Goal: Task Accomplishment & Management: Use online tool/utility

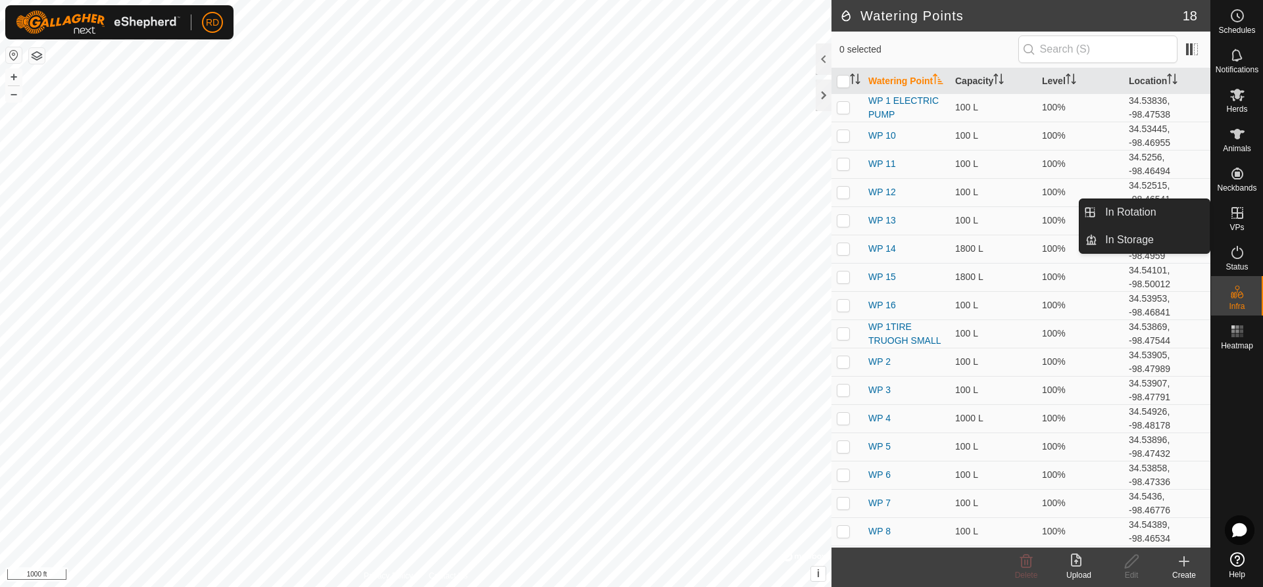
click at [1240, 220] on icon at bounding box center [1237, 213] width 16 height 16
click at [1147, 211] on link "In Rotation" at bounding box center [1153, 212] width 112 height 26
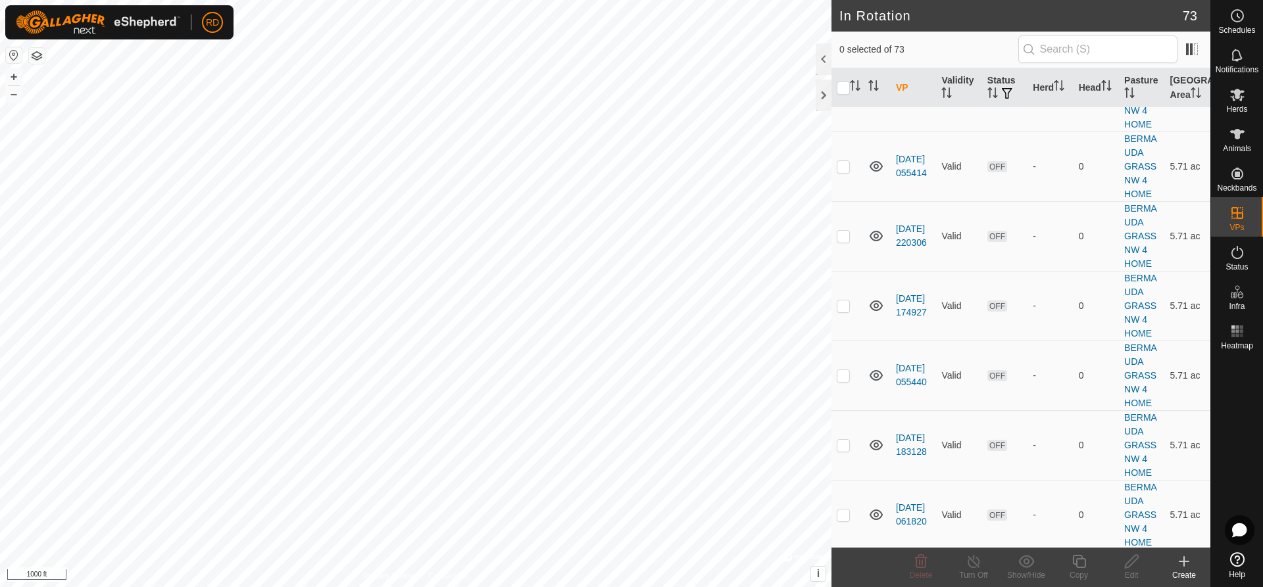
scroll to position [1674, 0]
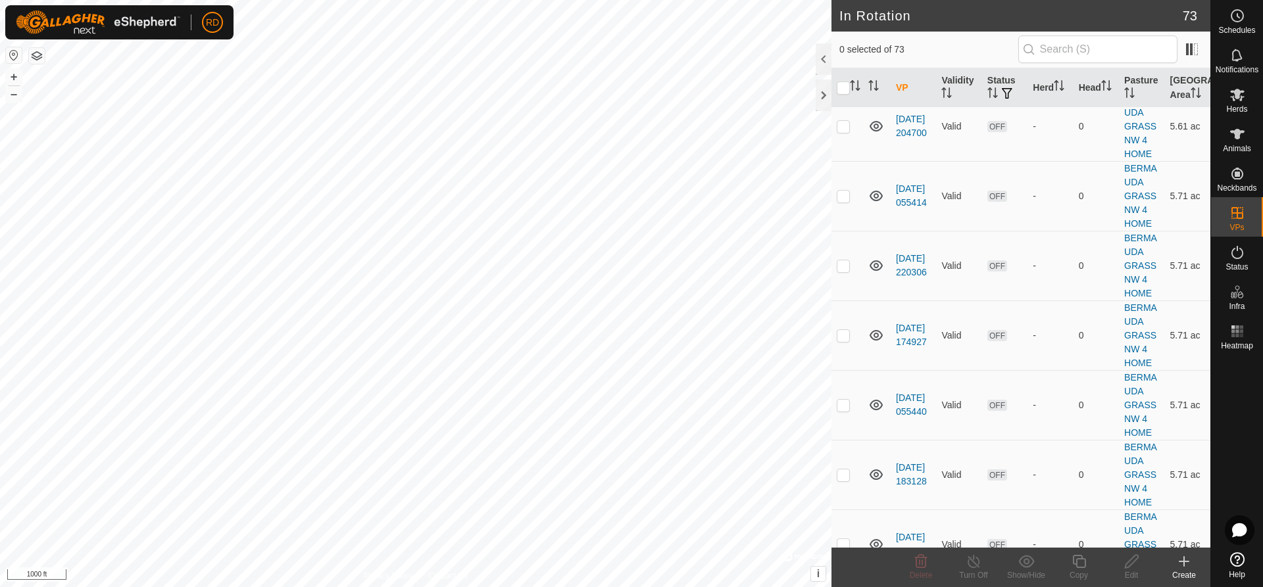
checkbox input "true"
click at [12, 72] on button "+" at bounding box center [14, 77] width 16 height 16
click at [11, 70] on button "+" at bounding box center [14, 77] width 16 height 16
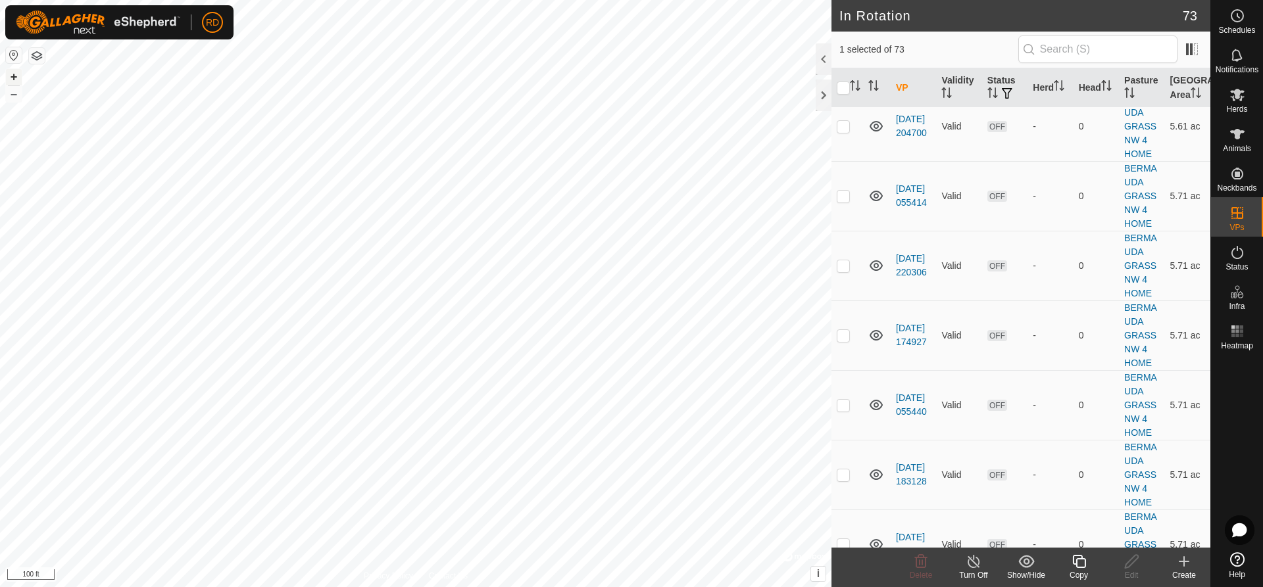
click at [11, 70] on button "+" at bounding box center [14, 77] width 16 height 16
click at [485, 0] on html "RD Schedules Notifications Herds Animals Neckbands VPs Status Infra Heatmap Hel…" at bounding box center [631, 293] width 1263 height 587
click at [439, 0] on html "RD Schedules Notifications Herds Animals Neckbands VPs Status Infra Heatmap Hel…" at bounding box center [631, 293] width 1263 height 587
click at [1079, 562] on icon at bounding box center [1079, 562] width 16 height 16
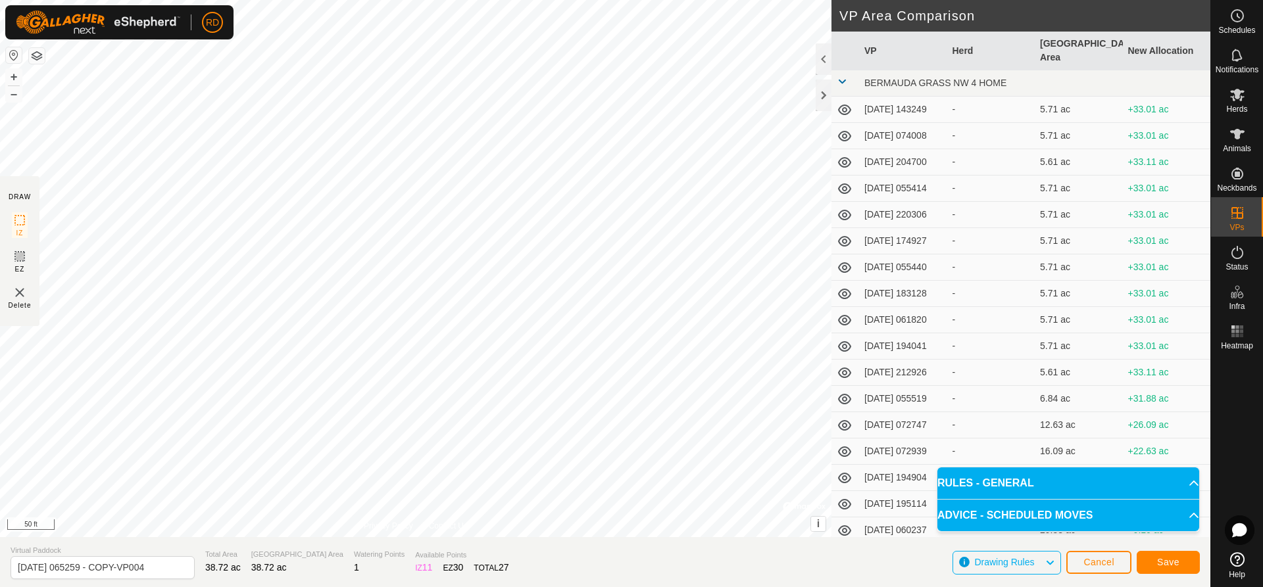
click at [450, 0] on html "RD Schedules Notifications Herds Animals Neckbands VPs Status Infra Heatmap Hel…" at bounding box center [631, 293] width 1263 height 587
click at [1183, 560] on button "Save" at bounding box center [1168, 562] width 63 height 23
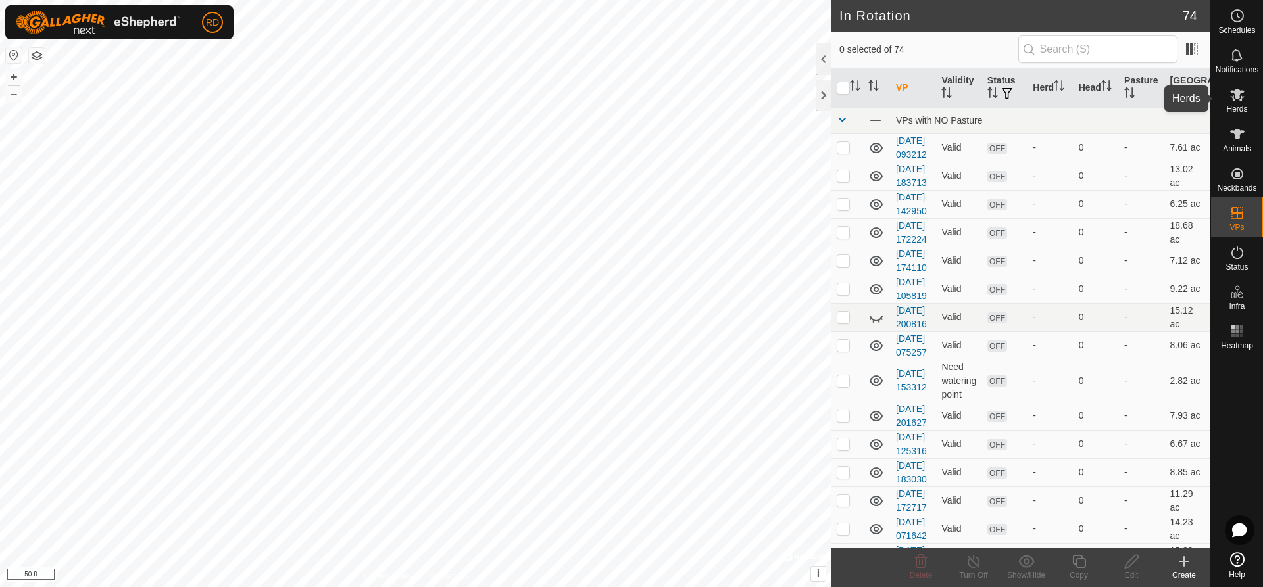
click at [1238, 100] on icon at bounding box center [1237, 95] width 16 height 16
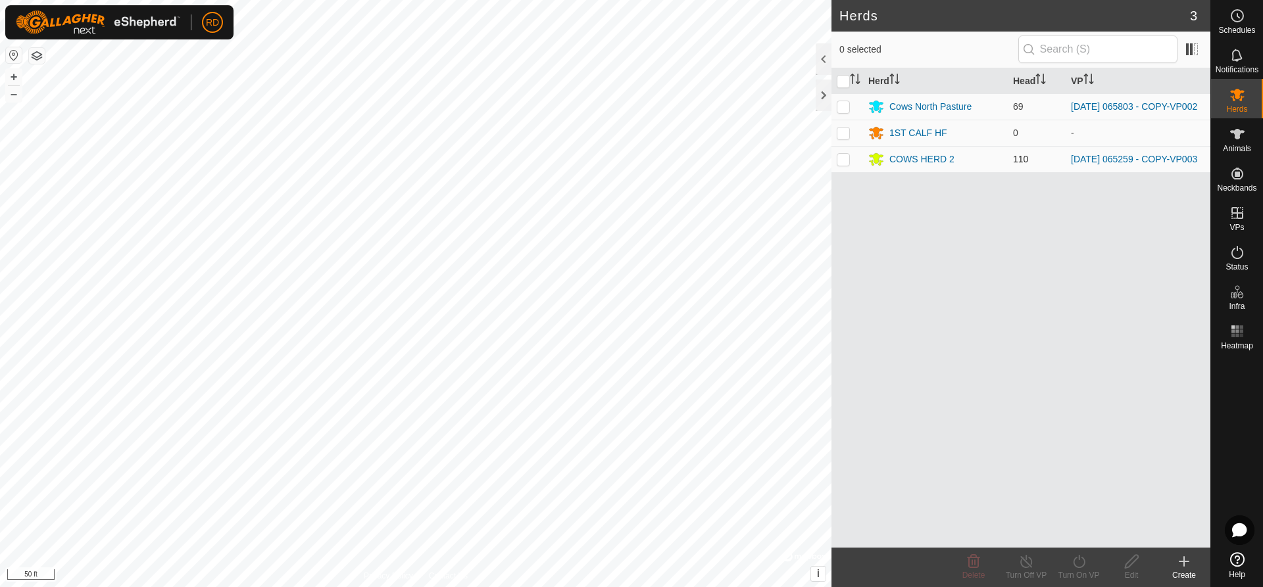
click at [847, 162] on p-checkbox at bounding box center [843, 159] width 13 height 11
checkbox input "true"
click at [1079, 558] on icon at bounding box center [1079, 561] width 12 height 13
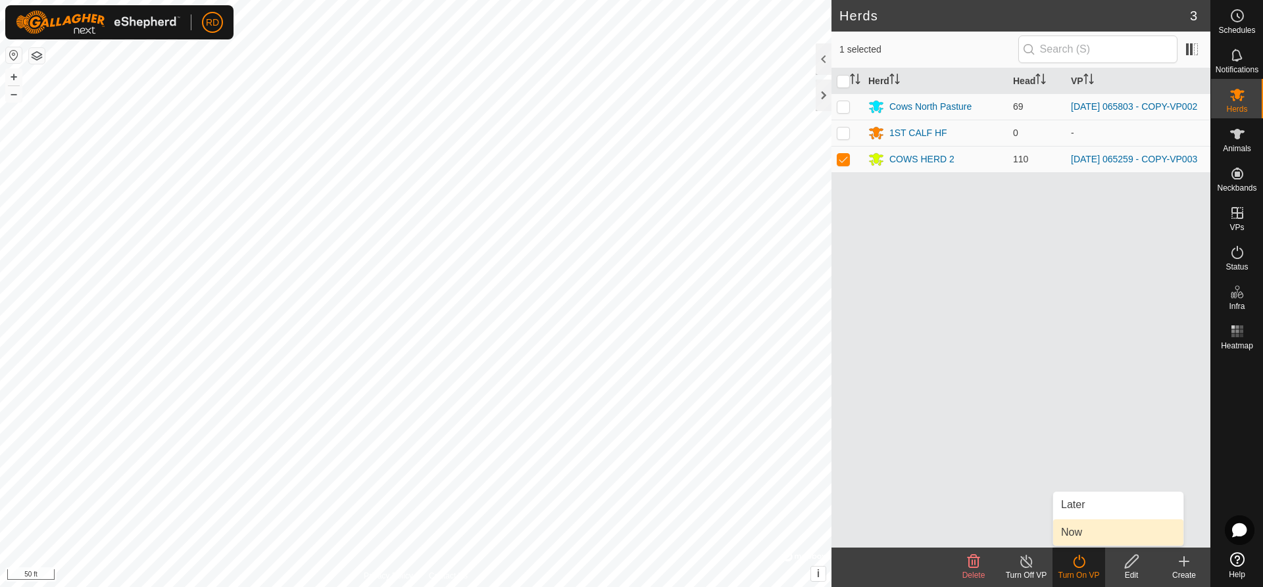
click at [1074, 531] on link "Now" at bounding box center [1118, 533] width 130 height 26
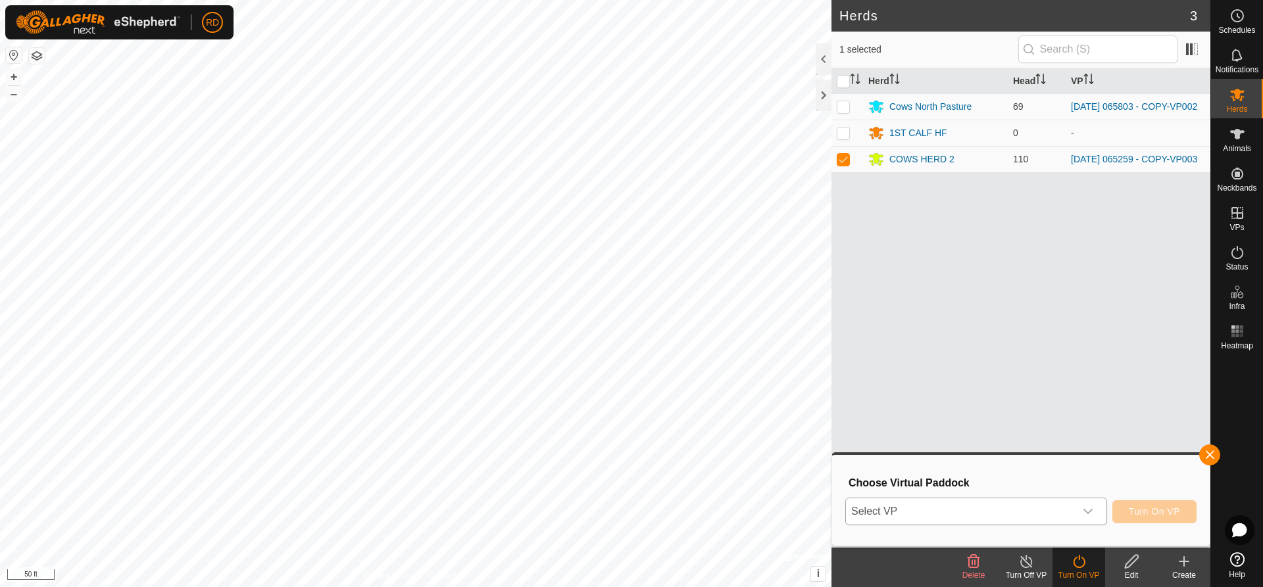
click at [1091, 511] on icon "dropdown trigger" at bounding box center [1087, 511] width 9 height 5
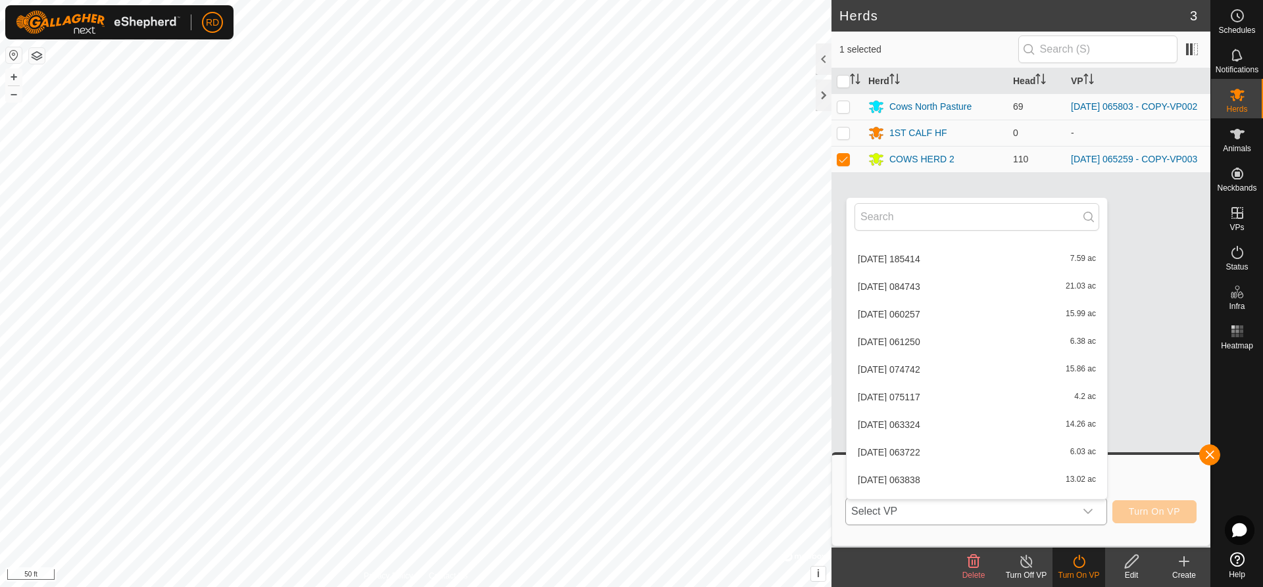
scroll to position [986, 0]
click at [990, 428] on li "[DATE] 065259 - COPY-VP004 39.56 ac" at bounding box center [977, 426] width 260 height 26
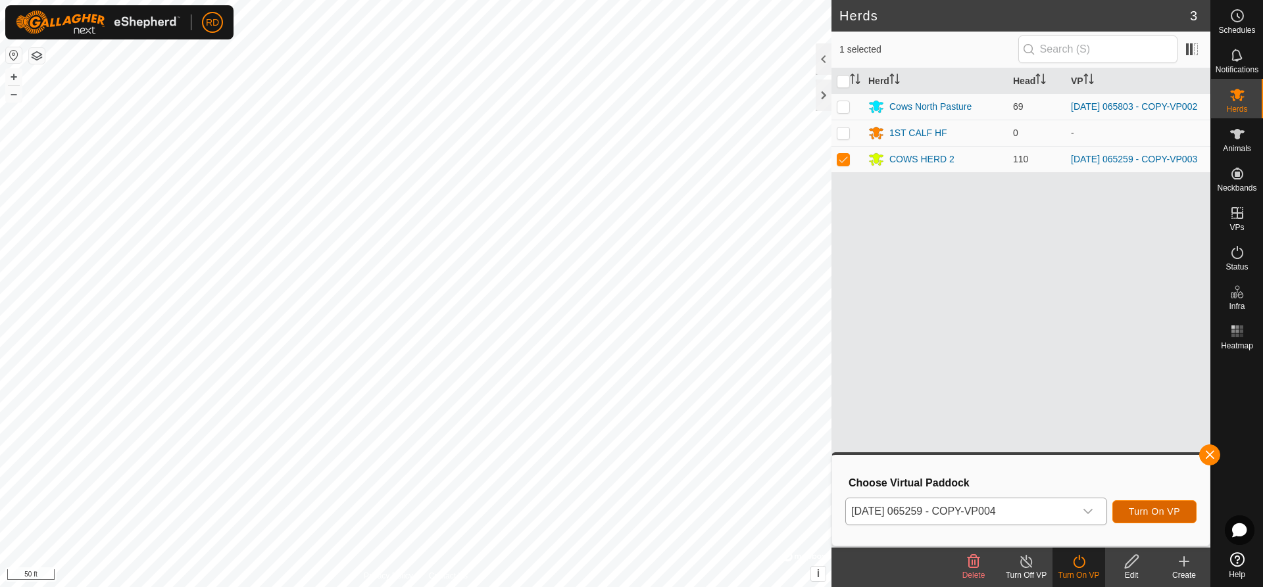
click at [1140, 512] on span "Turn On VP" at bounding box center [1154, 512] width 51 height 11
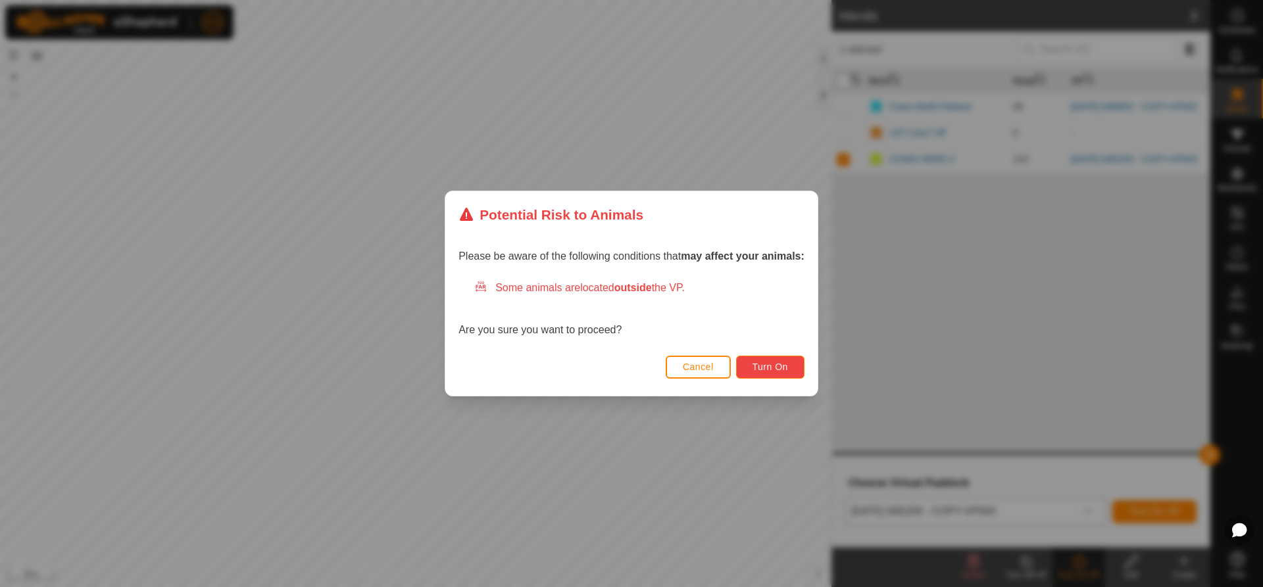
click at [764, 373] on button "Turn On" at bounding box center [770, 367] width 68 height 23
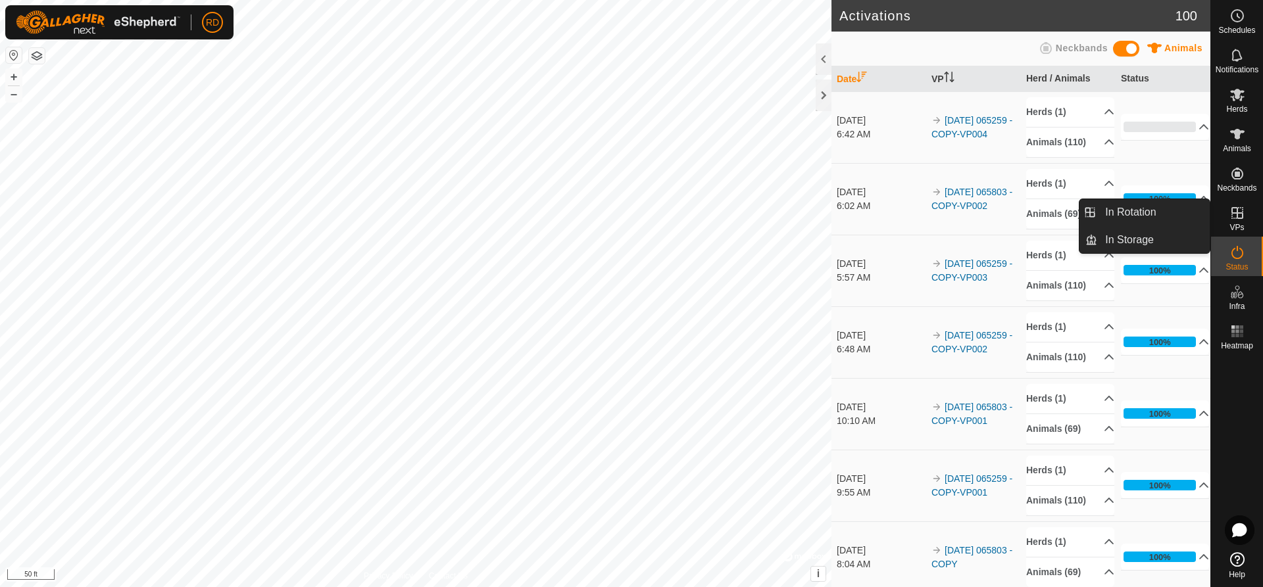
click at [1245, 218] on es-virtualpaddocks-svg-icon at bounding box center [1237, 213] width 24 height 21
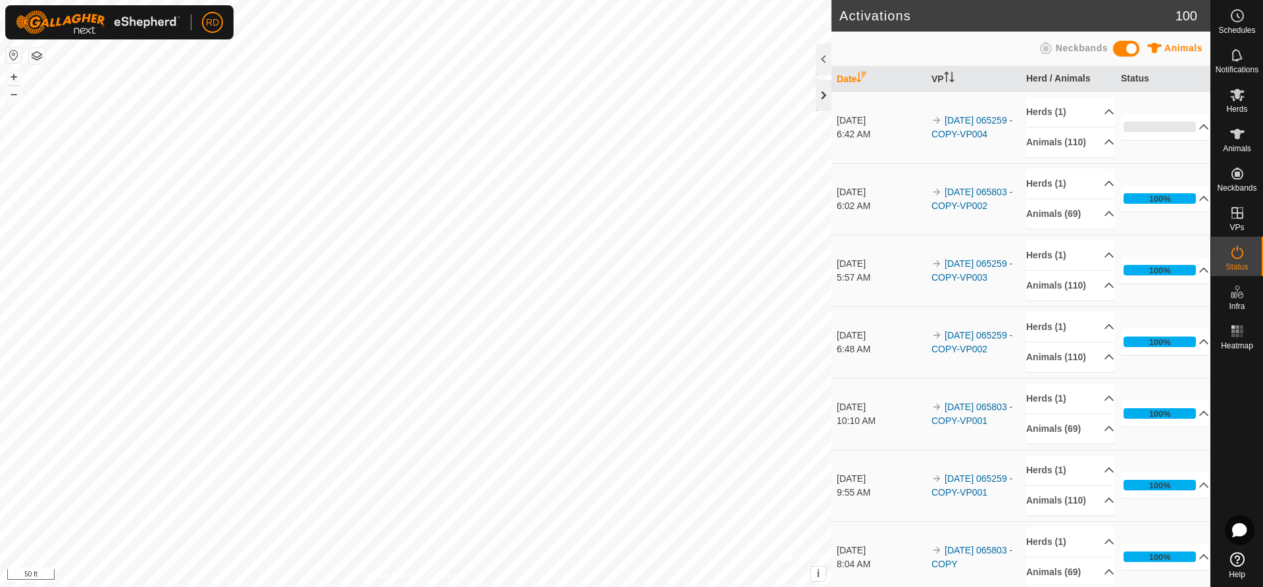
click at [823, 101] on div at bounding box center [824, 96] width 16 height 32
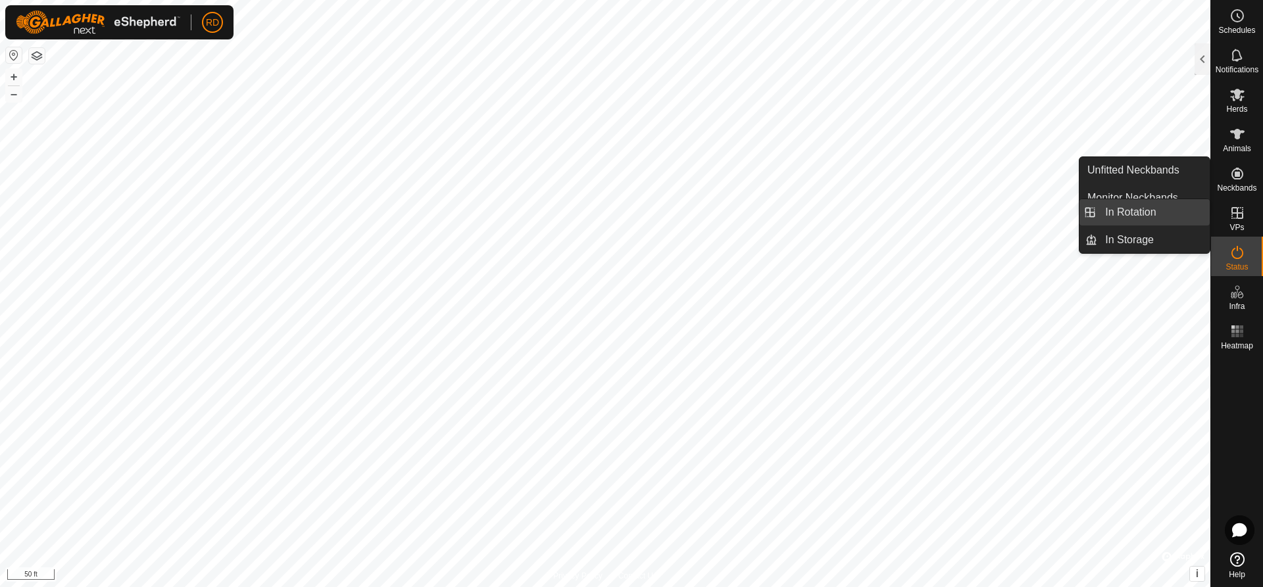
click at [1145, 212] on link "In Rotation" at bounding box center [1153, 212] width 112 height 26
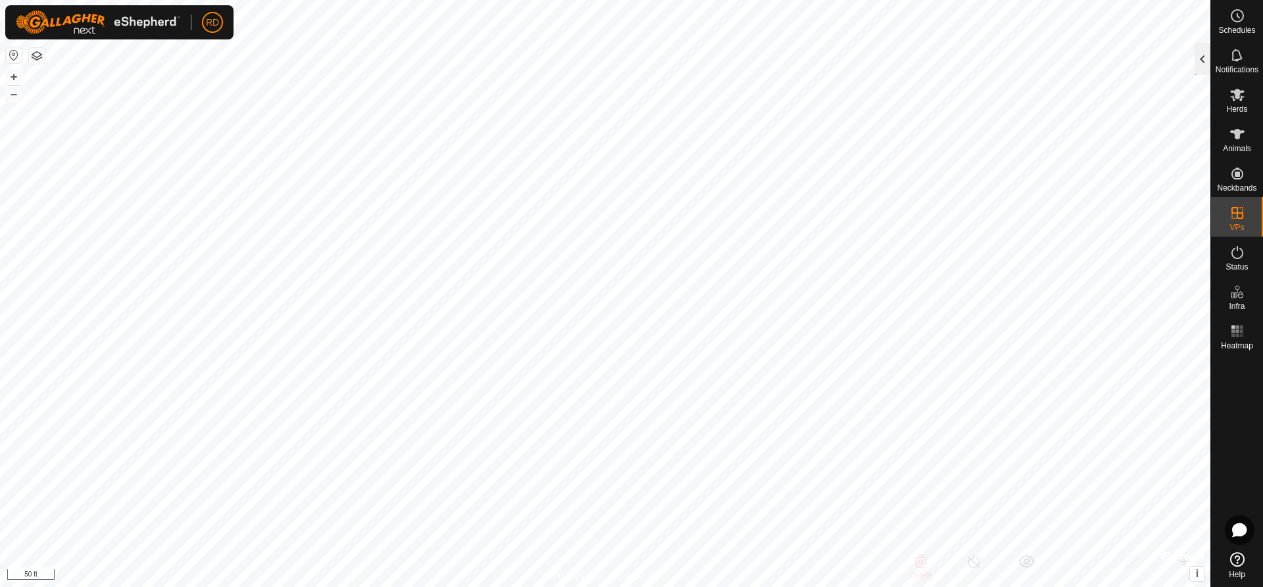
click at [1204, 62] on div at bounding box center [1203, 59] width 16 height 32
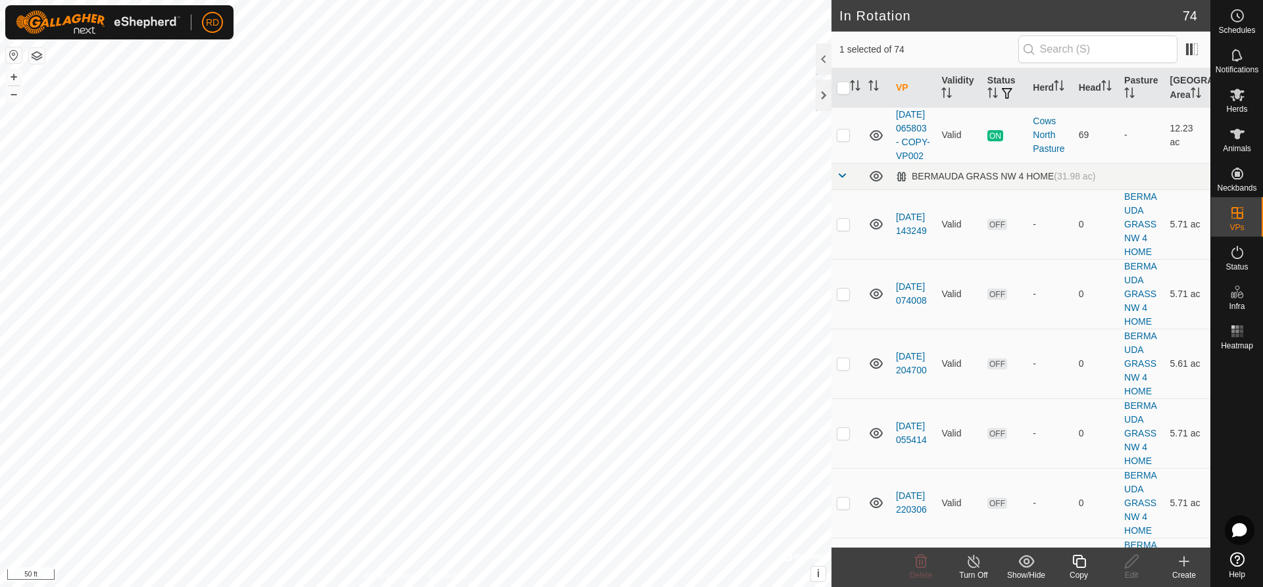
scroll to position [1596, 0]
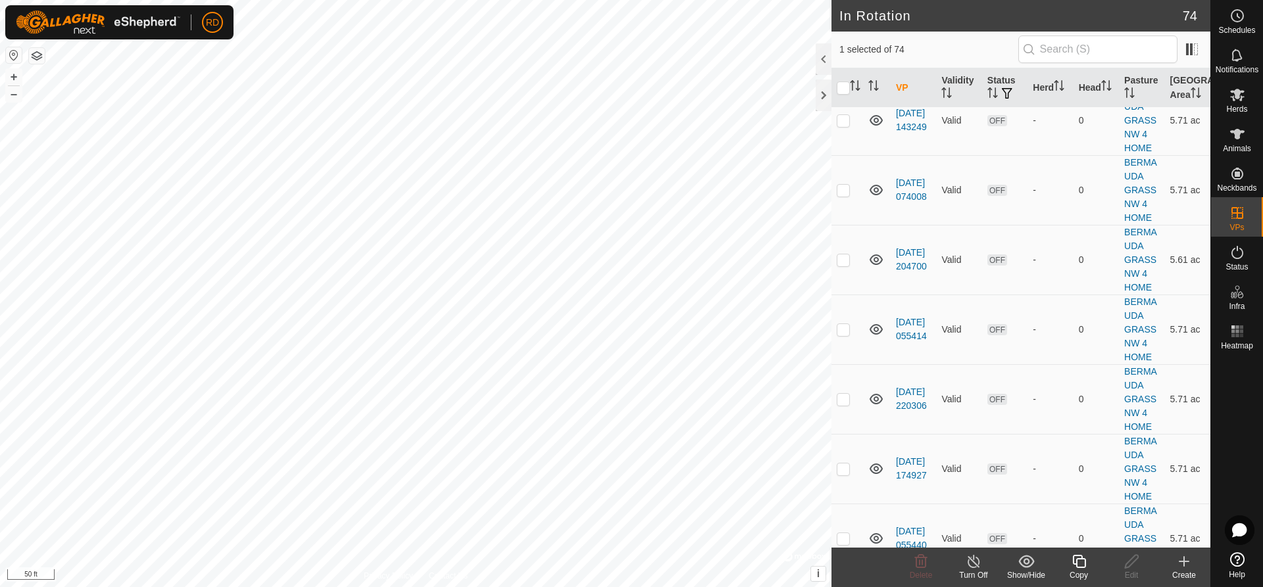
drag, startPoint x: 841, startPoint y: 445, endPoint x: 836, endPoint y: 424, distance: 21.7
checkbox input "false"
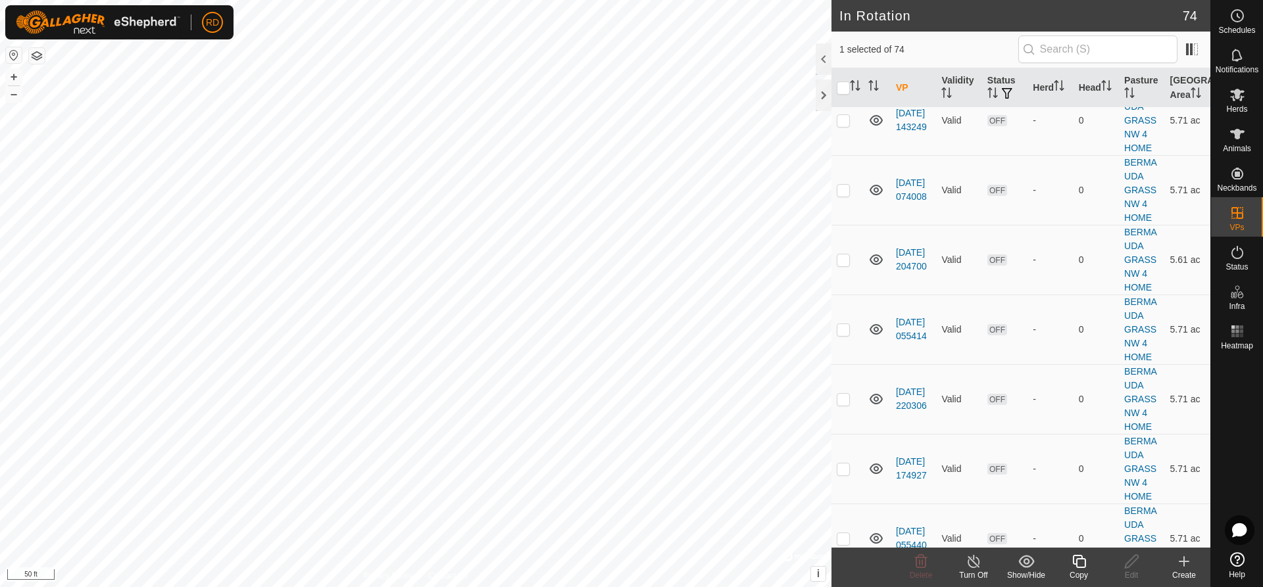
checkbox input "false"
drag, startPoint x: 1026, startPoint y: 413, endPoint x: 1034, endPoint y: 234, distance: 179.8
click at [1034, 234] on tbody "VPs with NO Pasture [DATE] 093212 Valid OFF - 0 - 7.61 ac [DATE] 183713 Valid O…" at bounding box center [1020, 197] width 379 height 3373
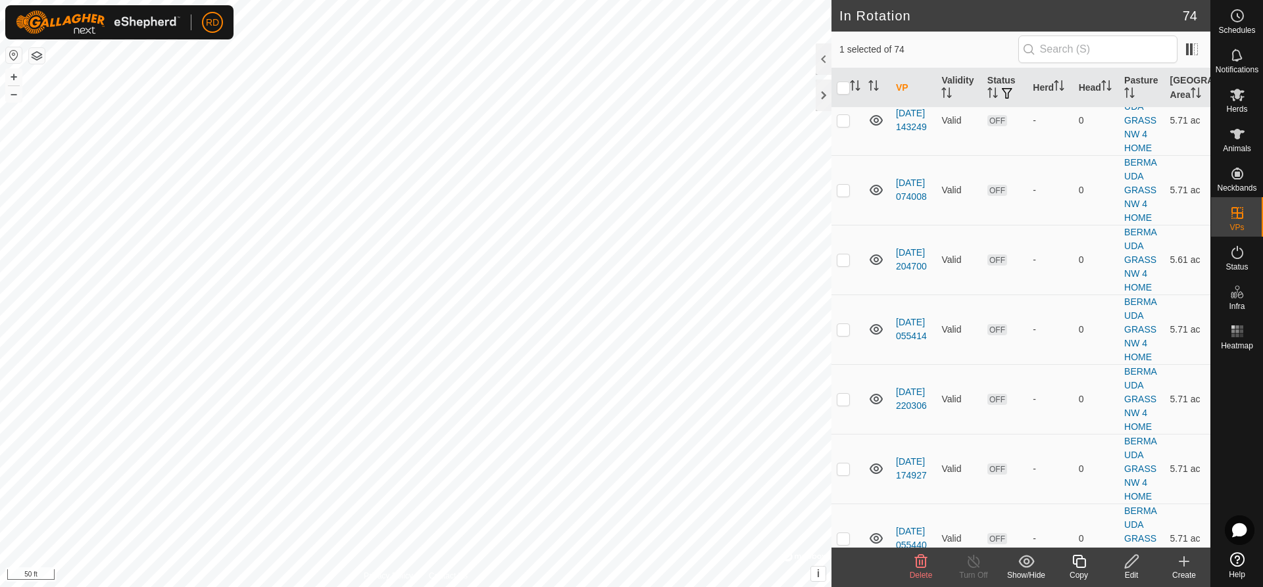
checkbox input "false"
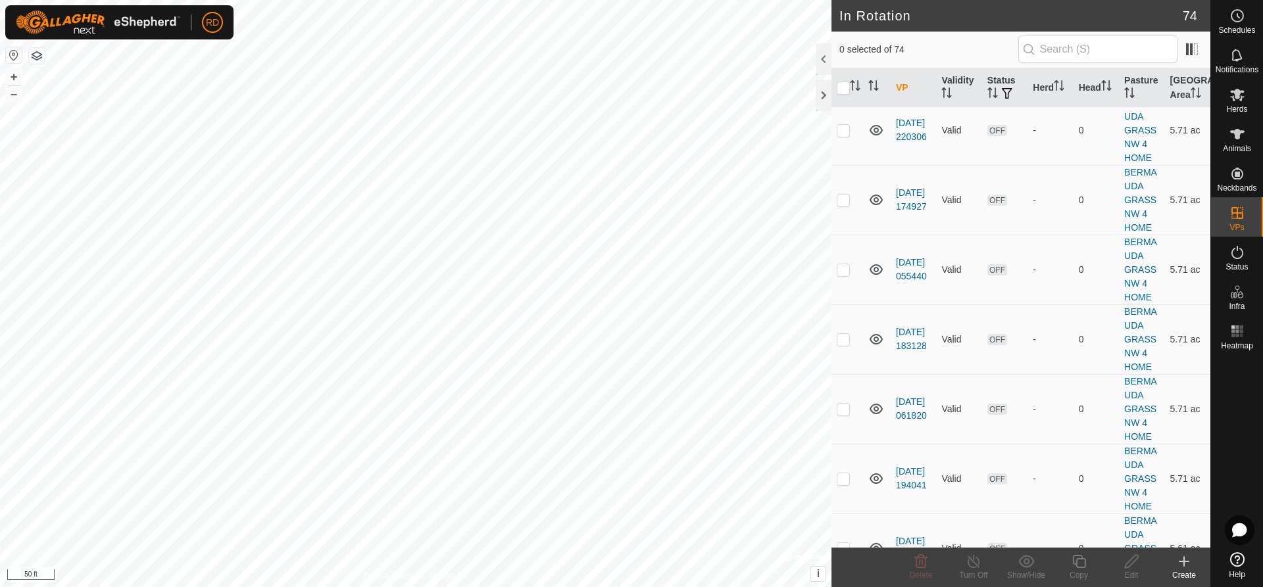
scroll to position [1920, 0]
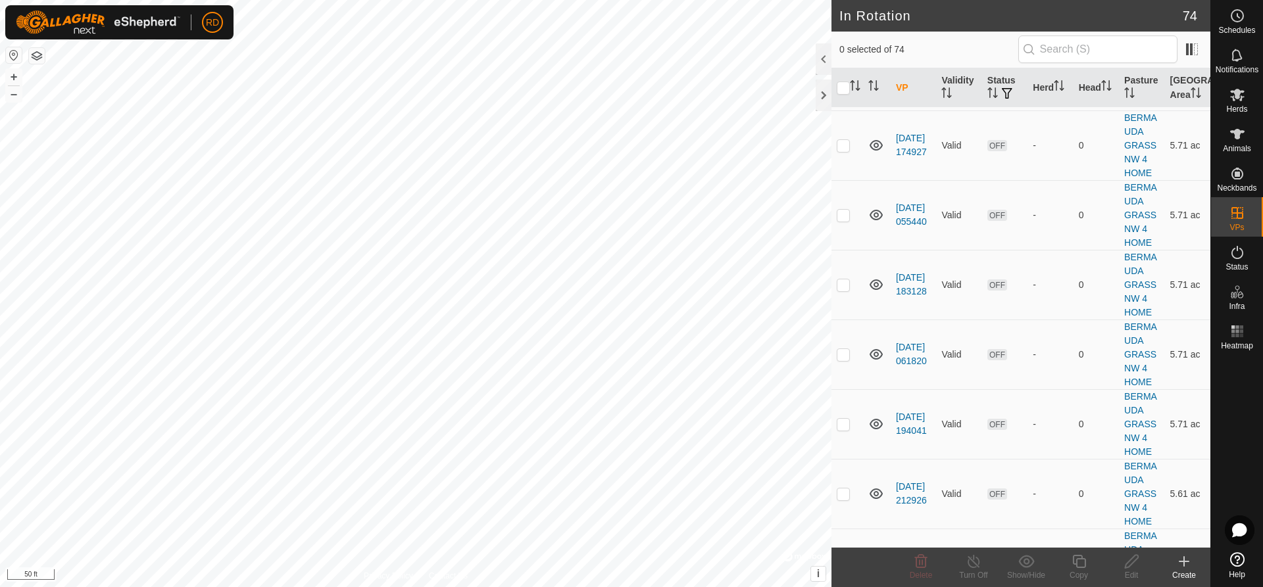
click at [12, 95] on button "–" at bounding box center [14, 94] width 16 height 16
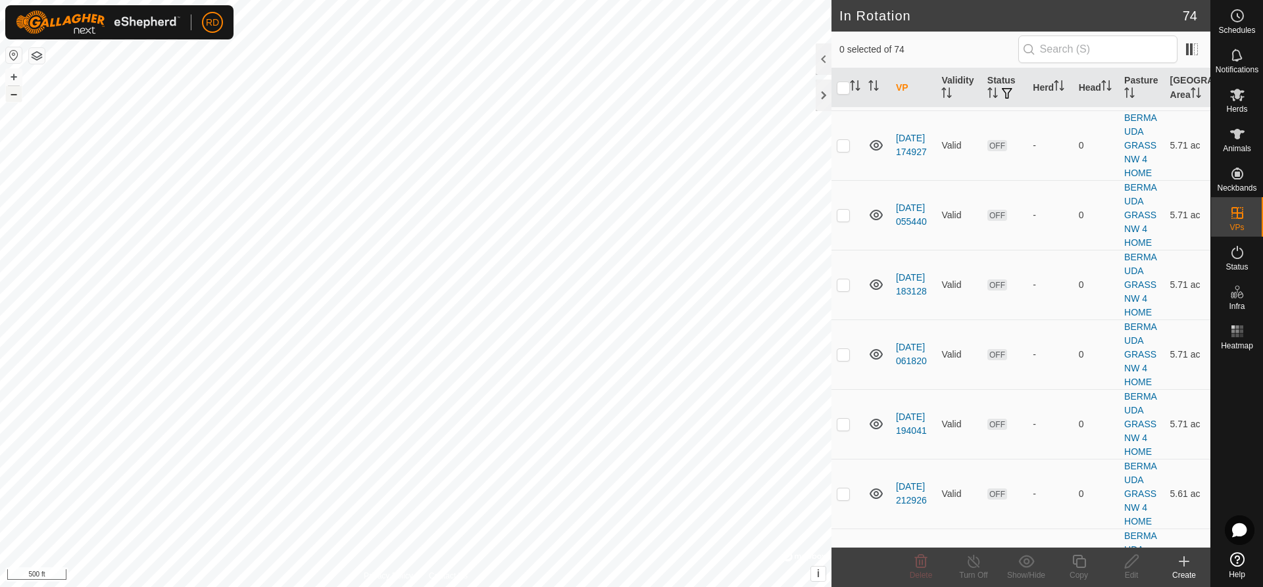
click at [12, 95] on button "–" at bounding box center [14, 94] width 16 height 16
checkbox input "false"
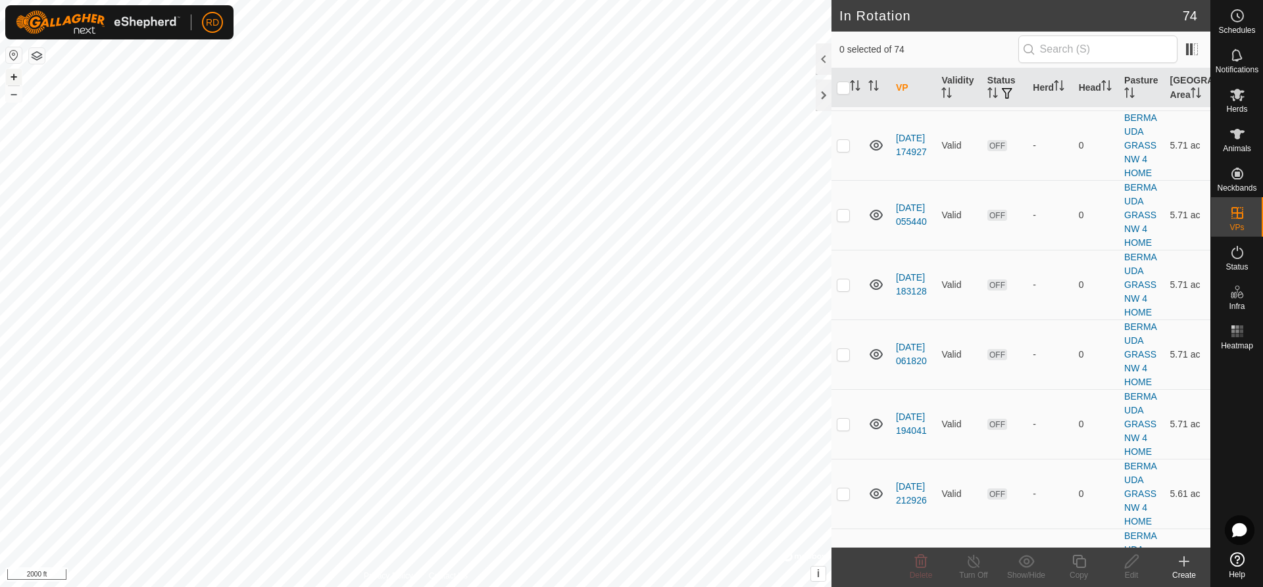
click at [18, 74] on button "+" at bounding box center [14, 77] width 16 height 16
click at [11, 76] on button "+" at bounding box center [14, 77] width 16 height 16
click at [212, 0] on html "RD Schedules Notifications Herds Animals Neckbands VPs Status Infra Heatmap Hel…" at bounding box center [631, 293] width 1263 height 587
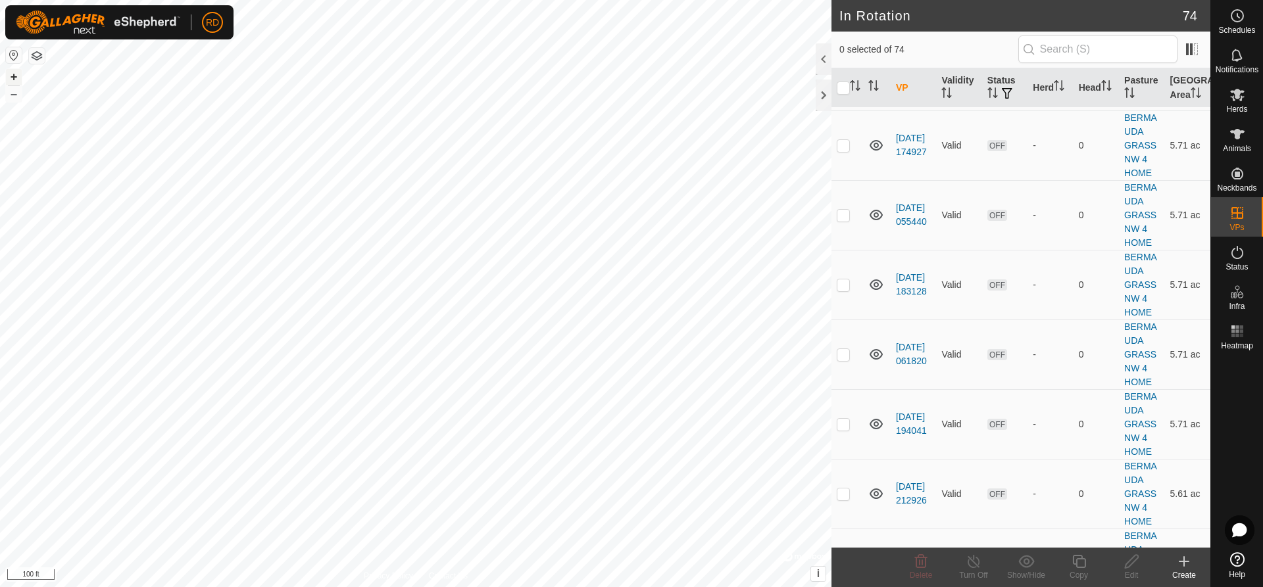
click at [13, 74] on button "+" at bounding box center [14, 77] width 16 height 16
click at [15, 74] on button "+" at bounding box center [14, 77] width 16 height 16
click at [11, 74] on button "+" at bounding box center [14, 77] width 16 height 16
click at [11, 95] on button "–" at bounding box center [14, 94] width 16 height 16
click at [1184, 573] on div "Create" at bounding box center [1184, 576] width 53 height 12
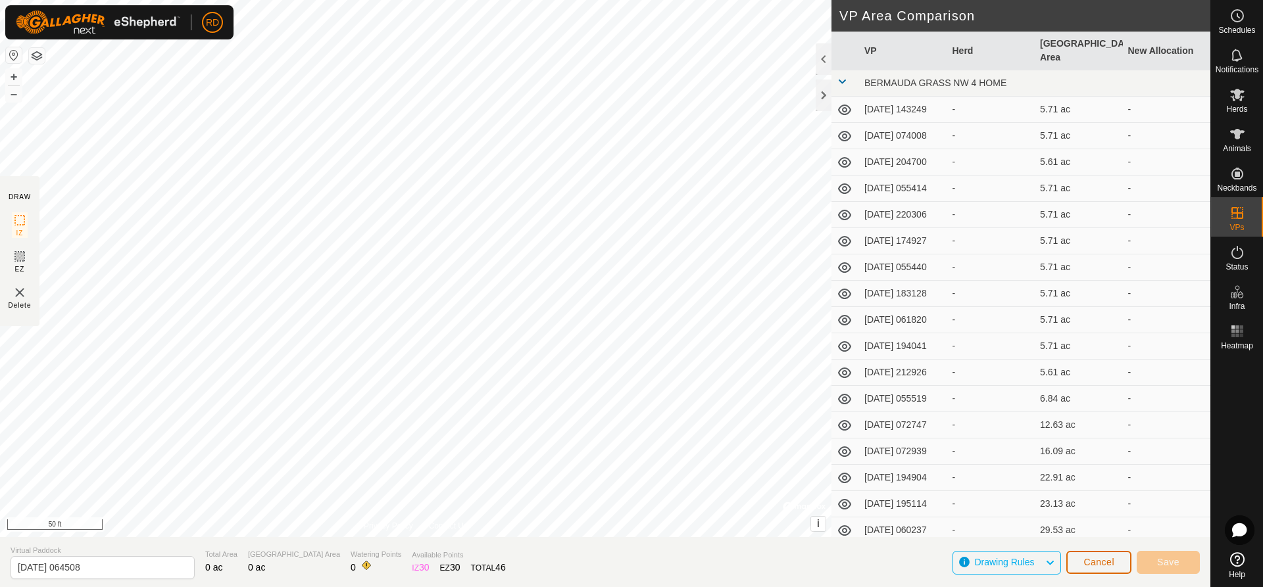
click at [1101, 562] on span "Cancel" at bounding box center [1098, 562] width 31 height 11
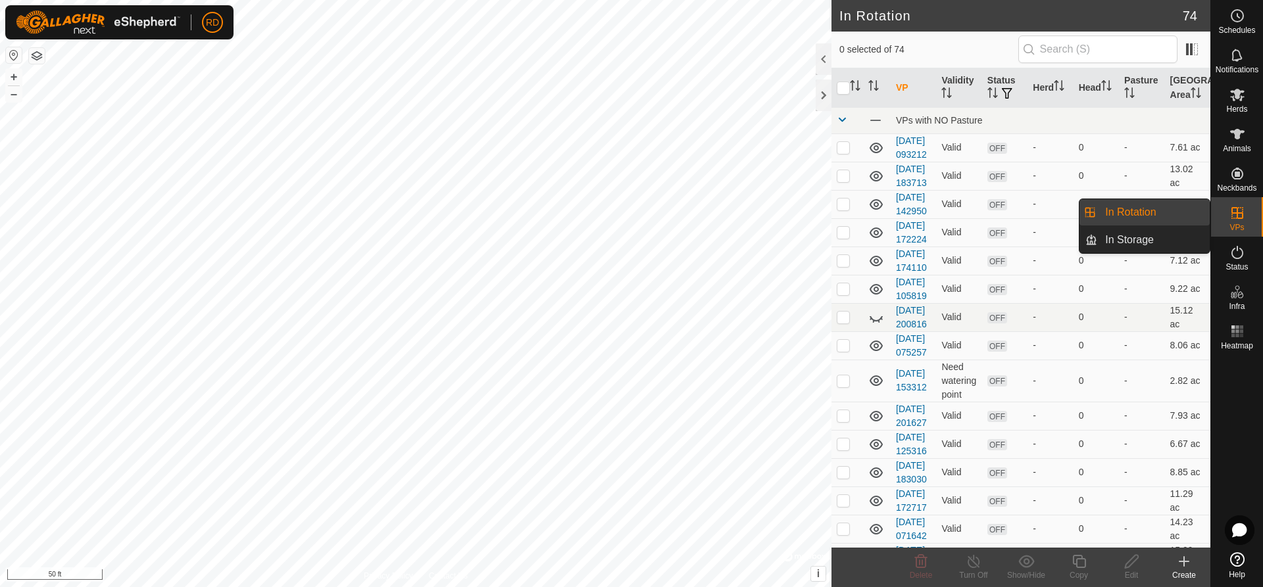
click at [1139, 214] on link "In Rotation" at bounding box center [1153, 212] width 112 height 26
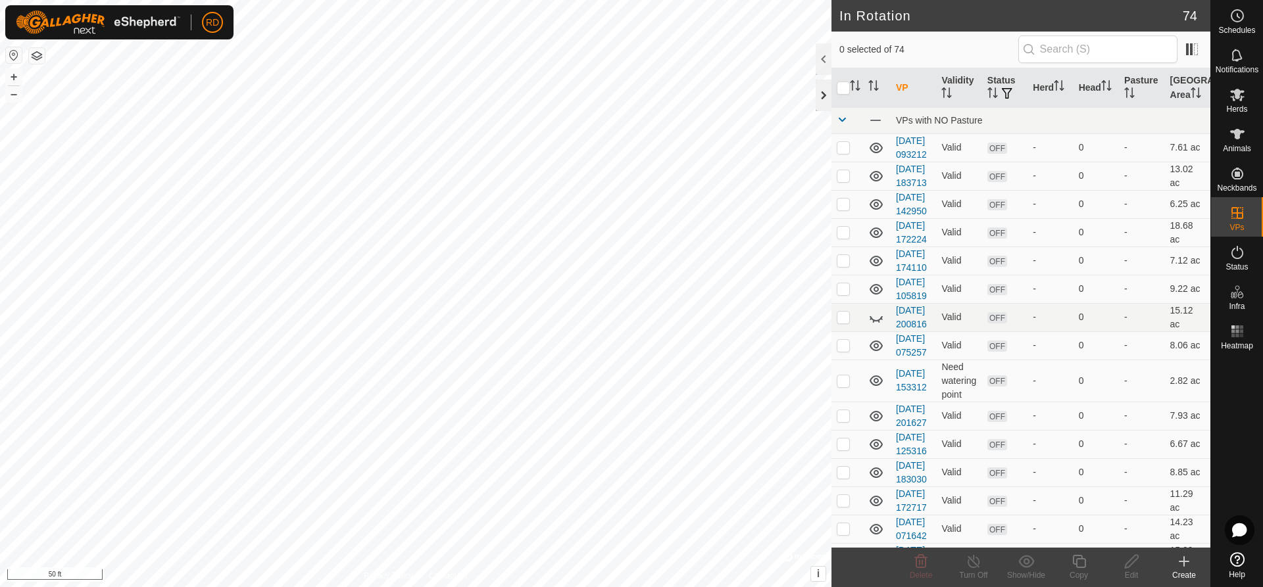
click at [823, 100] on div at bounding box center [824, 96] width 16 height 32
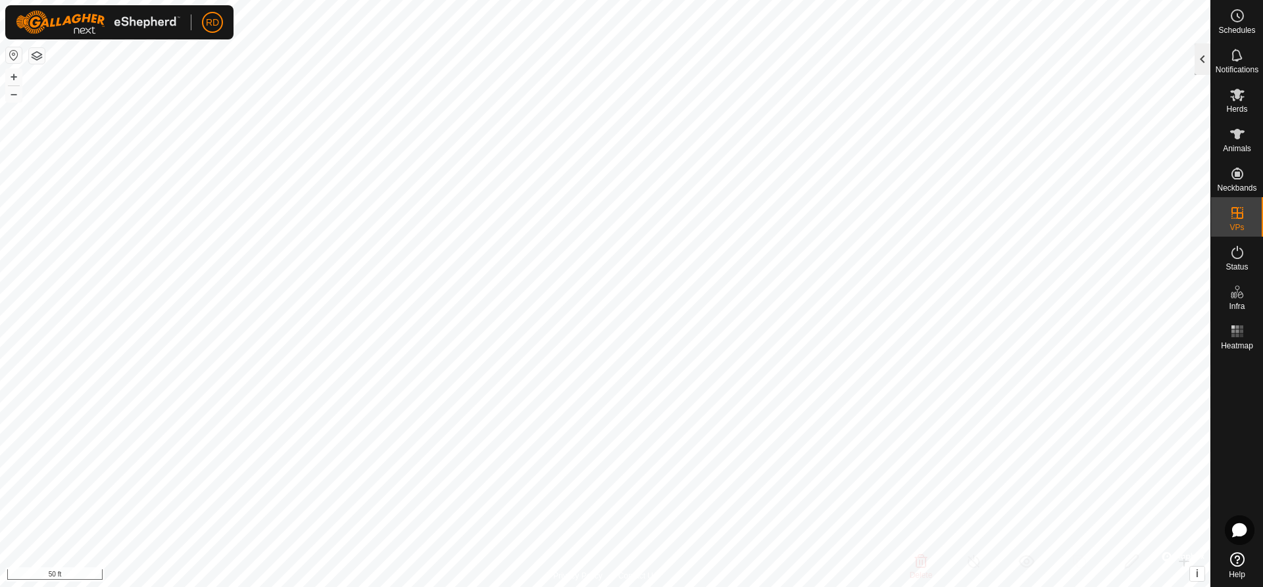
click at [1202, 61] on div at bounding box center [1203, 59] width 16 height 32
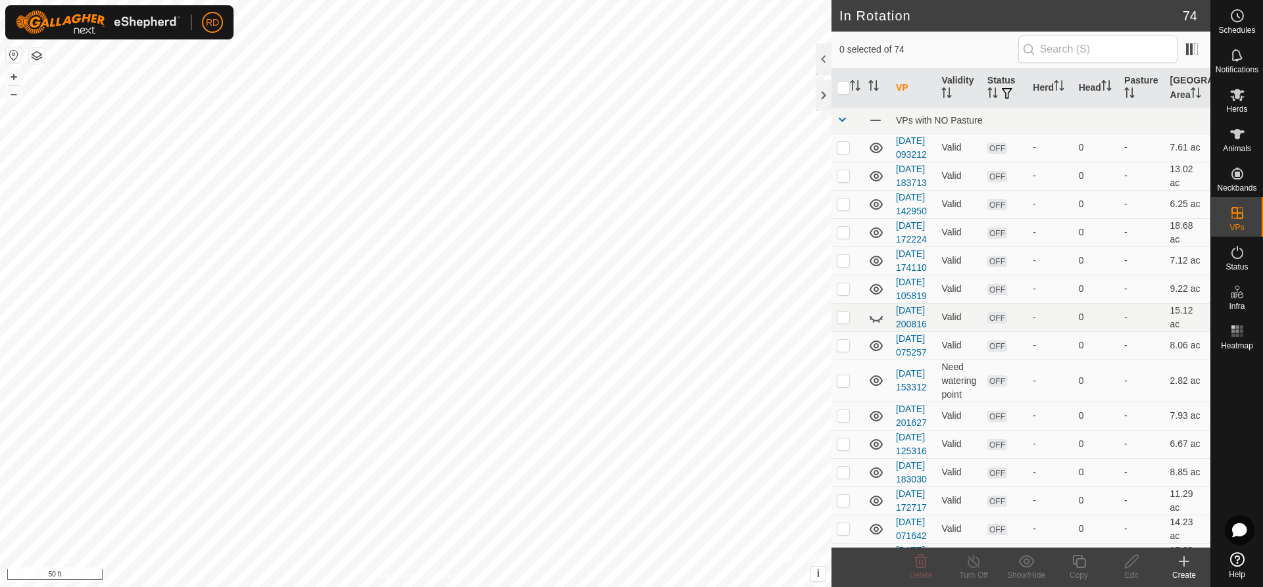
click at [1184, 570] on div "Create" at bounding box center [1184, 576] width 53 height 12
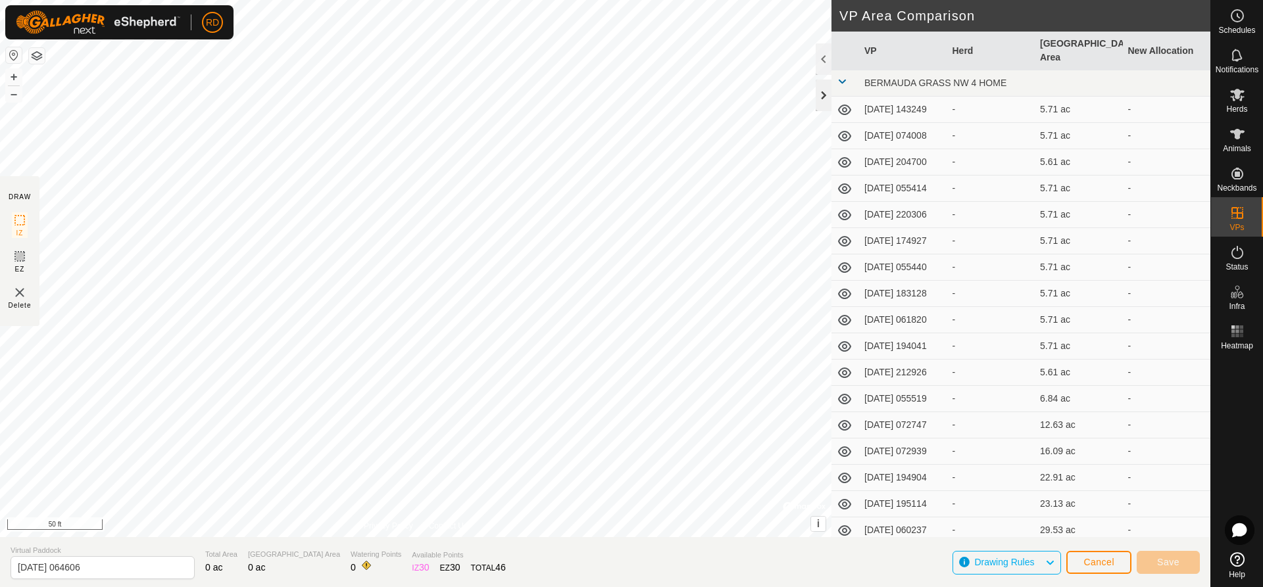
click at [822, 94] on div at bounding box center [824, 96] width 16 height 32
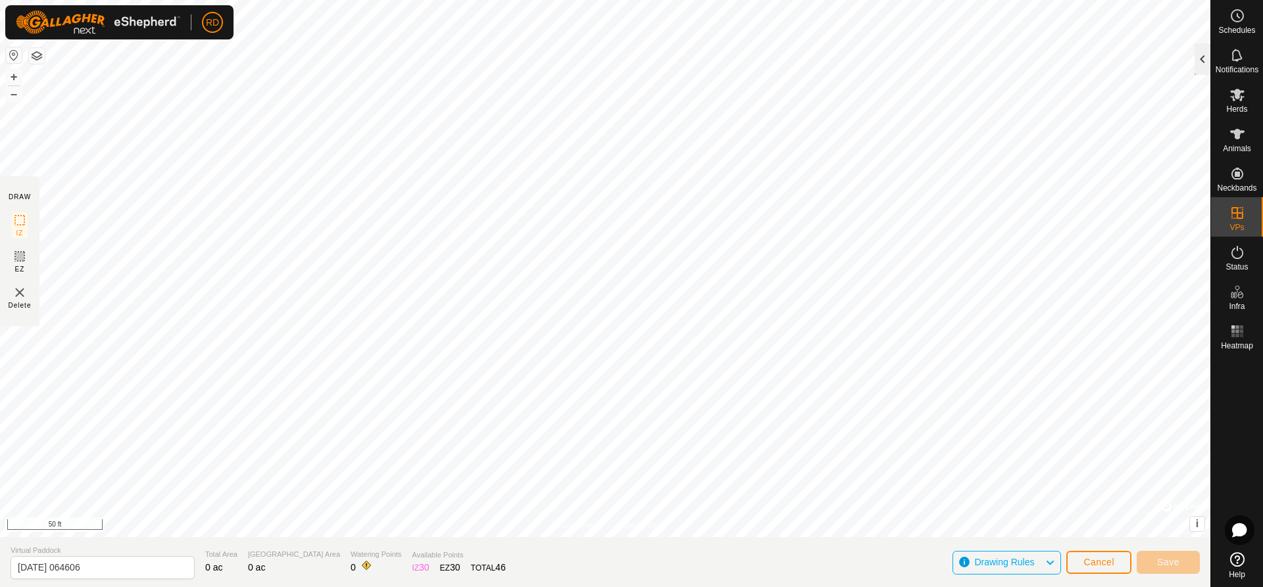
click at [1202, 59] on div at bounding box center [1203, 59] width 16 height 32
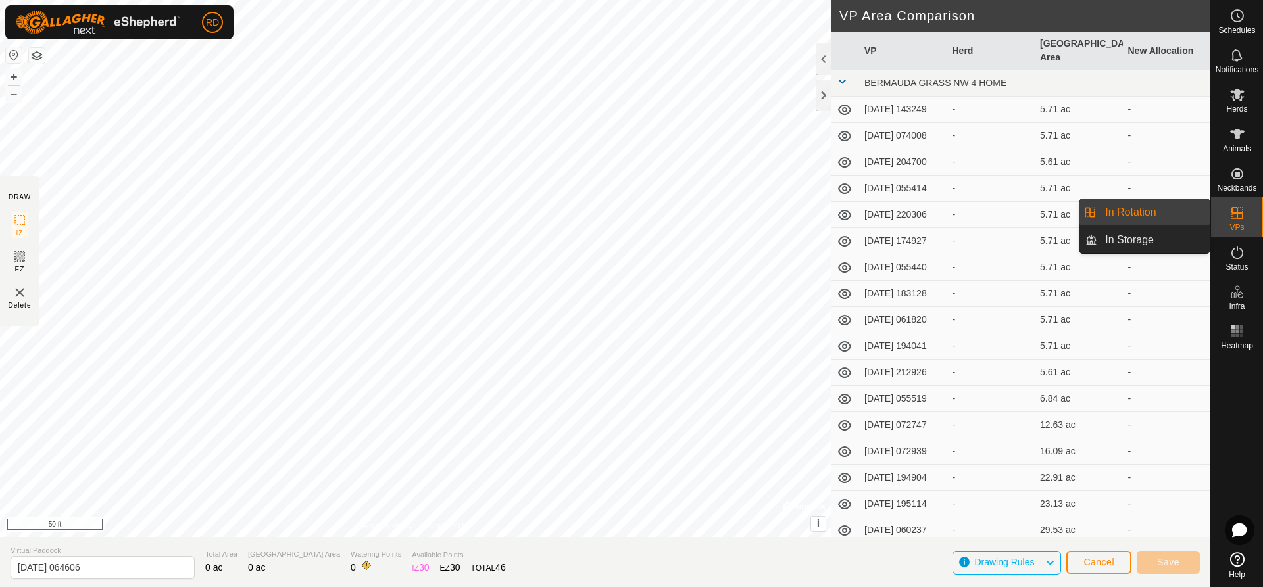
click at [1132, 214] on link "In Rotation" at bounding box center [1153, 212] width 112 height 26
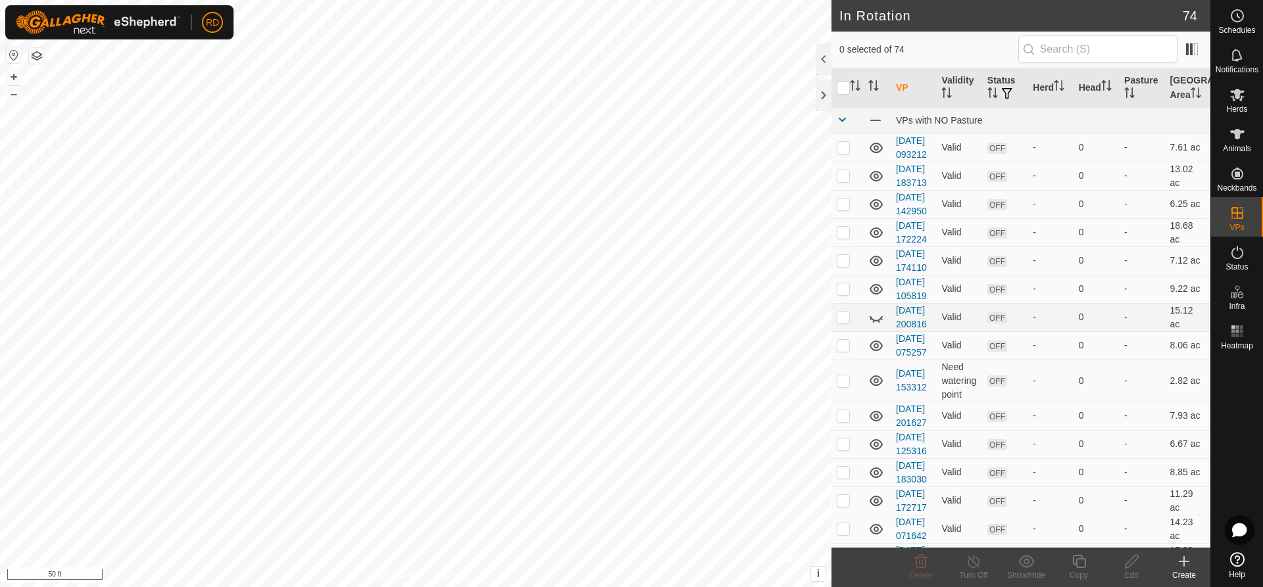
click at [1189, 574] on div "Create" at bounding box center [1184, 576] width 53 height 12
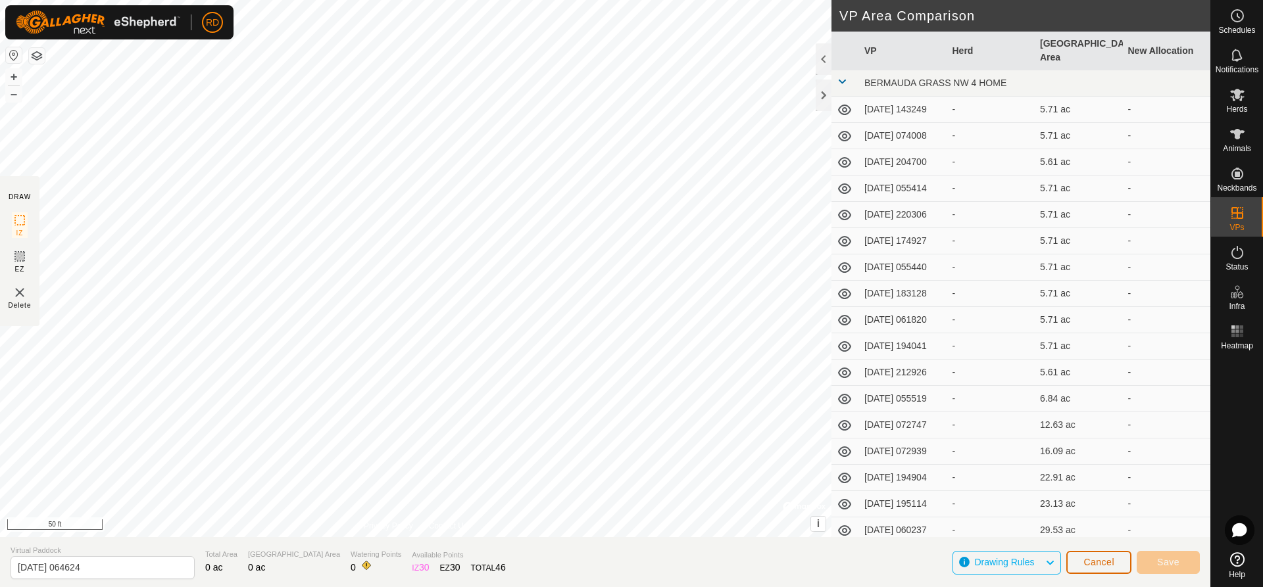
click at [1102, 563] on span "Cancel" at bounding box center [1098, 562] width 31 height 11
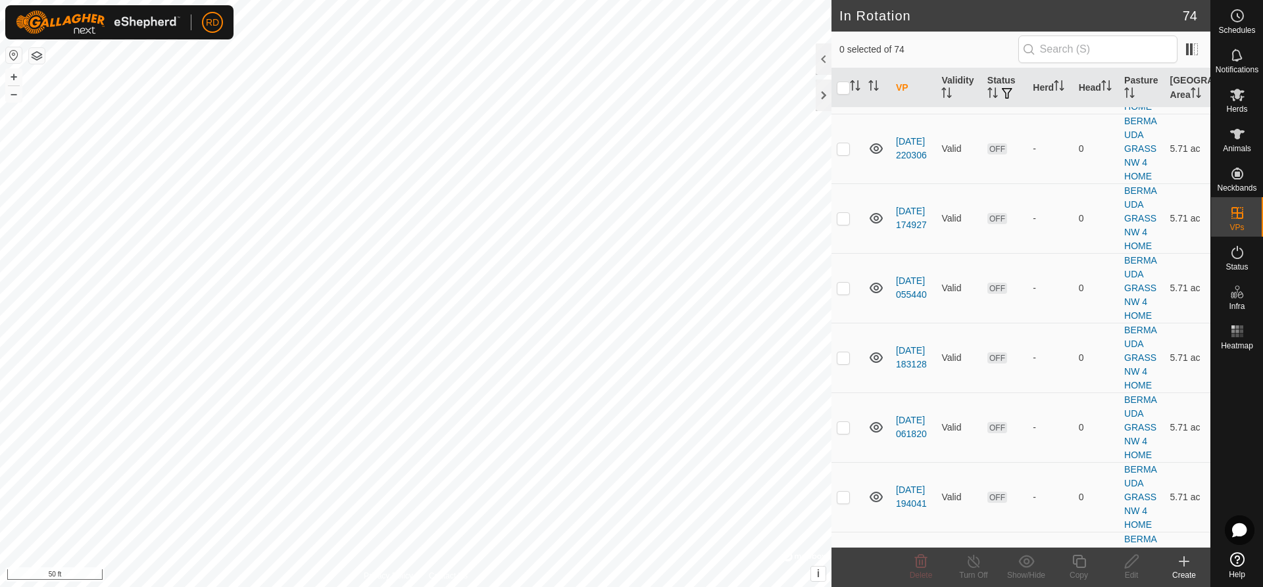
scroll to position [1866, 0]
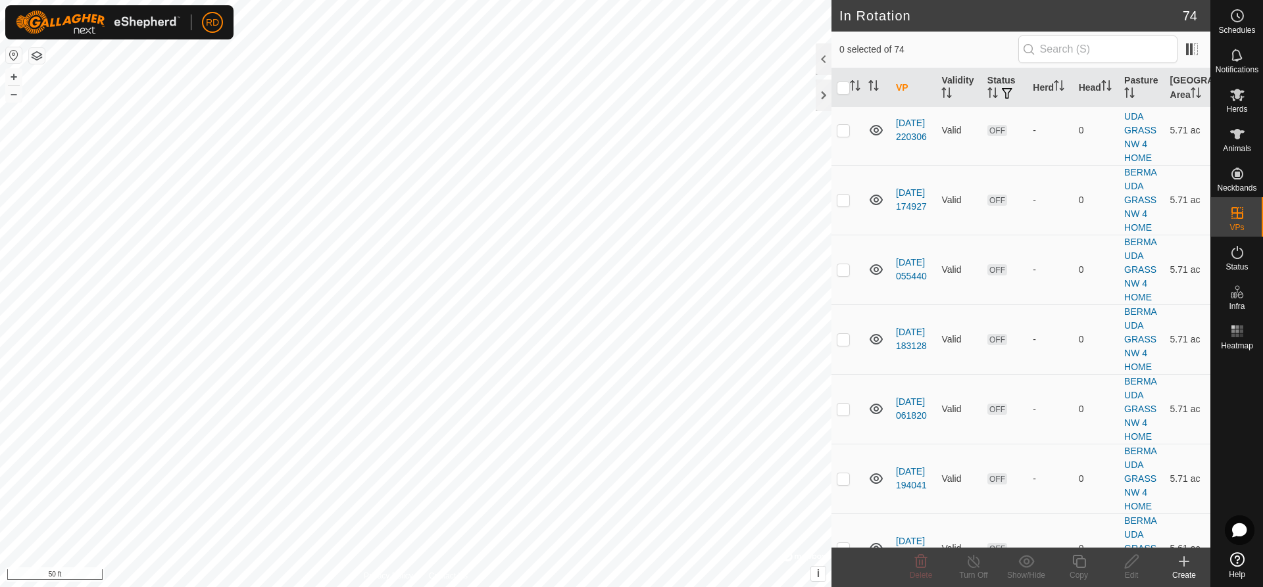
checkbox input "true"
click at [1083, 573] on div "Copy" at bounding box center [1078, 576] width 53 height 12
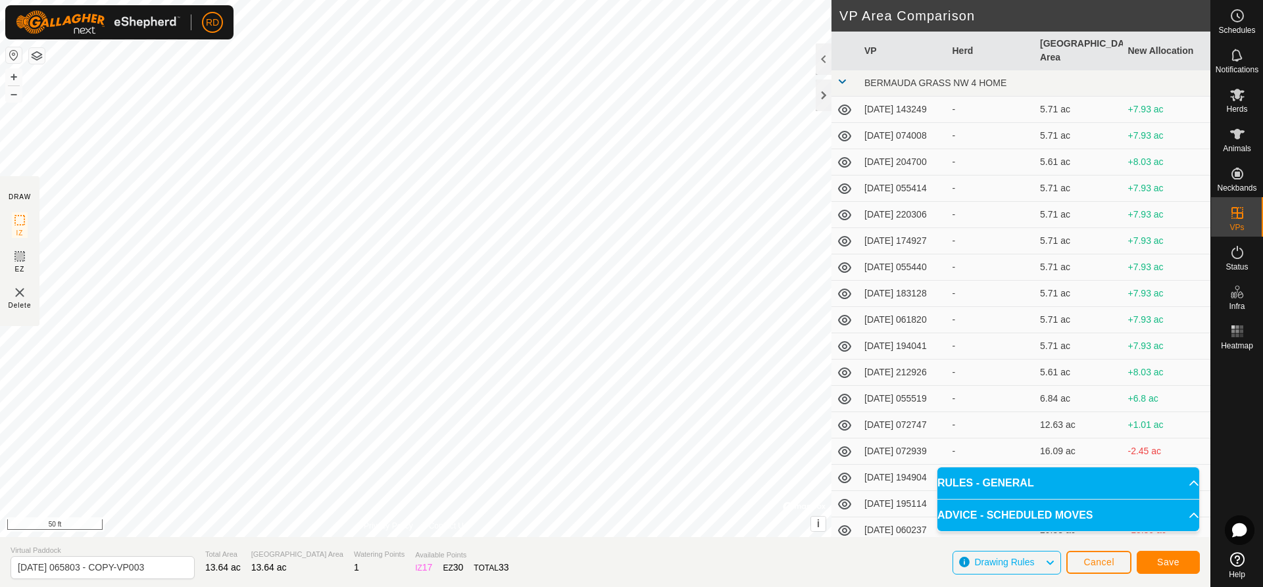
click at [418, 566] on div "DRAW IZ EZ Delete Privacy Policy Contact Us IZ interior angle must be larger th…" at bounding box center [605, 293] width 1210 height 587
click at [472, 587] on html "RD Schedules Notifications Herds Animals Neckbands VPs Status Infra Heatmap Hel…" at bounding box center [631, 293] width 1263 height 587
click at [549, 587] on html "RD Schedules Notifications Herds Animals Neckbands VPs Status Infra Heatmap Hel…" at bounding box center [631, 293] width 1263 height 587
click at [622, 558] on div "DRAW IZ EZ Delete Privacy Policy Contact Us IZ interior angle must be larger th…" at bounding box center [605, 293] width 1210 height 587
click at [687, 587] on html "RD Schedules Notifications Herds Animals Neckbands VPs Status Infra Heatmap Hel…" at bounding box center [631, 293] width 1263 height 587
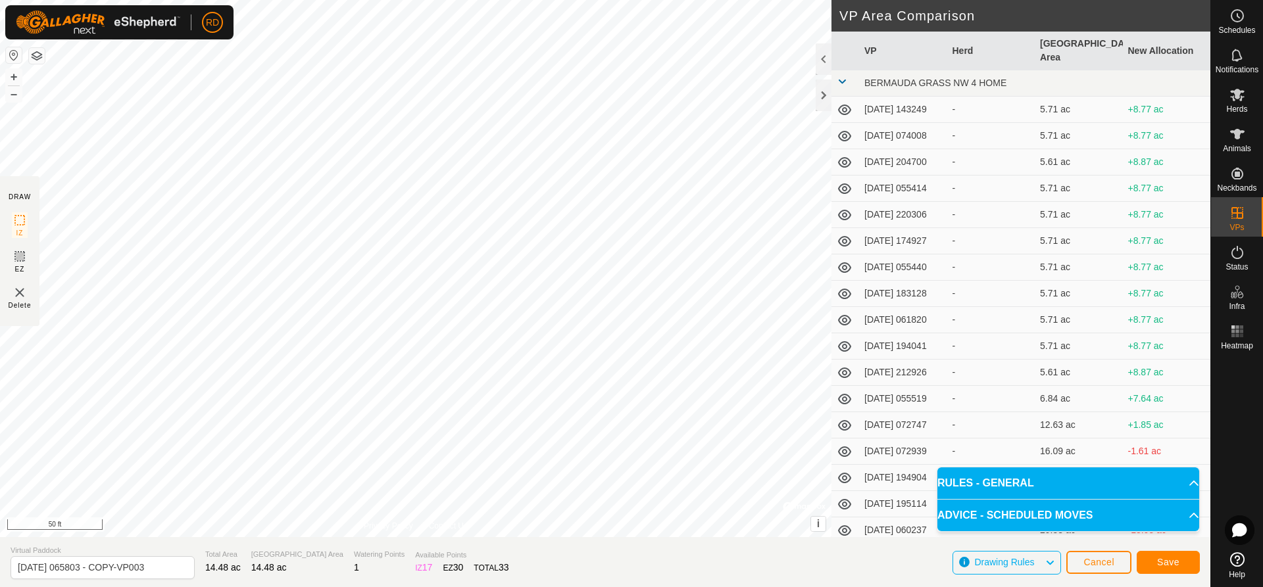
click at [629, 580] on div "DRAW IZ EZ Delete Privacy Policy Contact Us IZ interior angle must be larger th…" at bounding box center [605, 293] width 1210 height 587
click at [1168, 558] on span "Save" at bounding box center [1168, 562] width 22 height 11
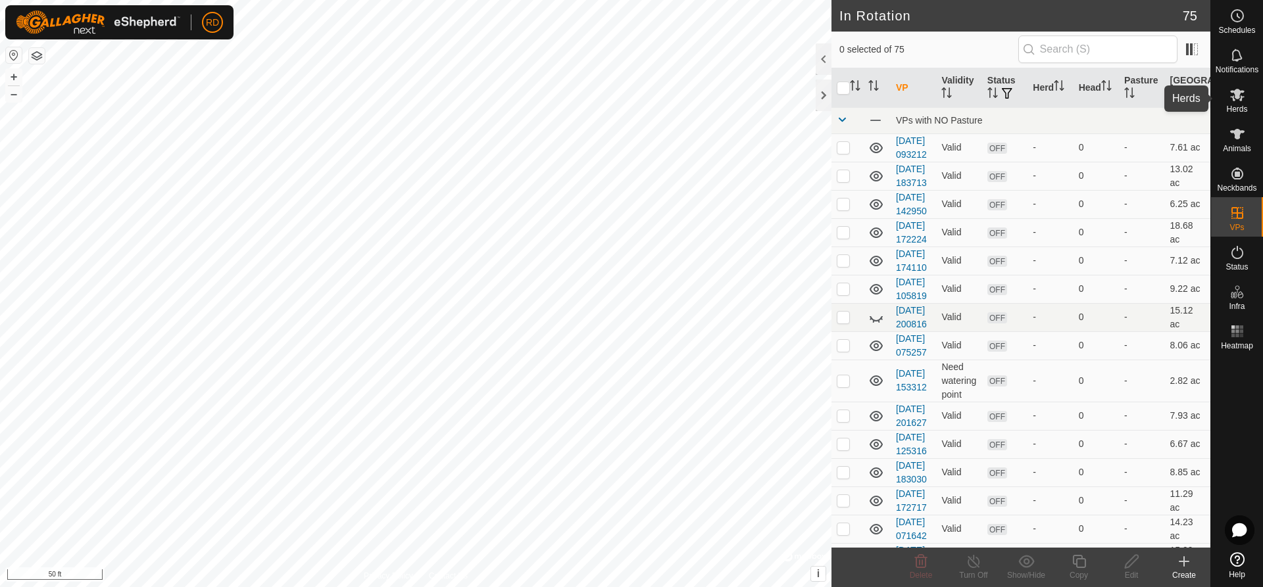
click at [1237, 99] on icon at bounding box center [1237, 95] width 14 height 12
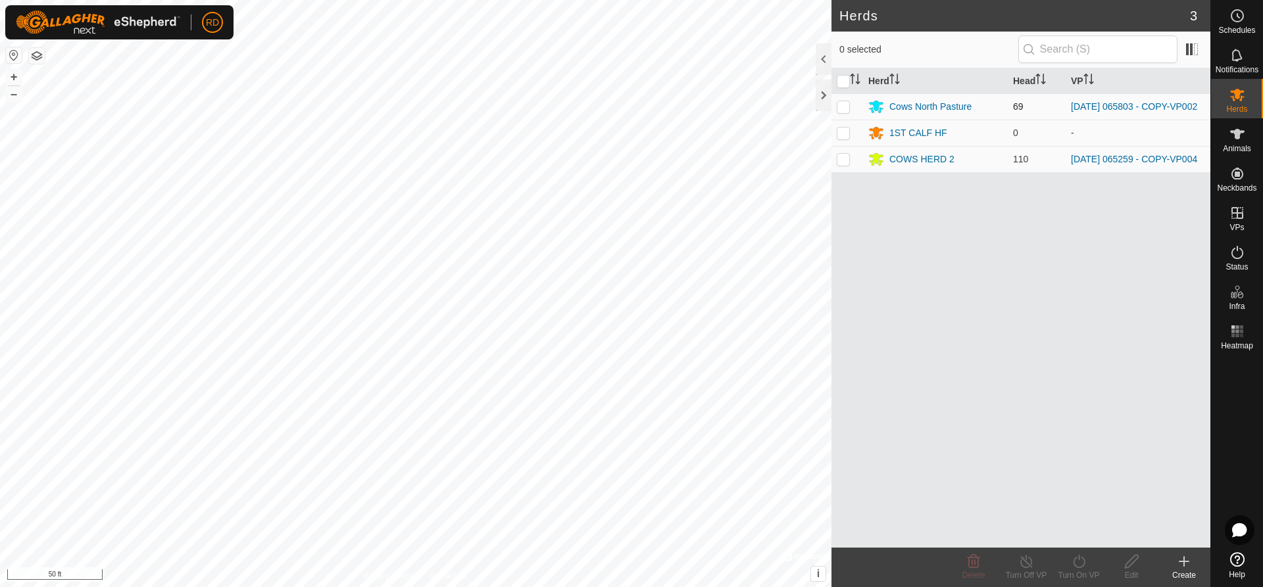
click at [847, 105] on p-checkbox at bounding box center [843, 106] width 13 height 11
checkbox input "true"
drag, startPoint x: 1079, startPoint y: 565, endPoint x: 1071, endPoint y: 565, distance: 7.9
click at [1077, 565] on icon at bounding box center [1079, 562] width 16 height 16
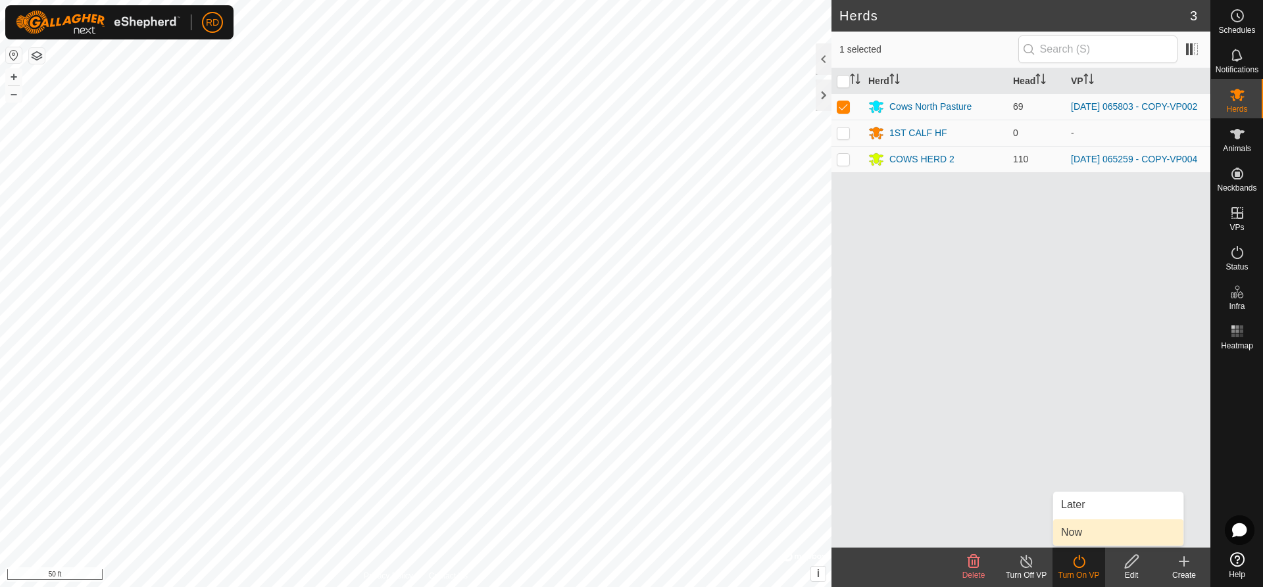
click at [1071, 537] on link "Now" at bounding box center [1118, 533] width 130 height 26
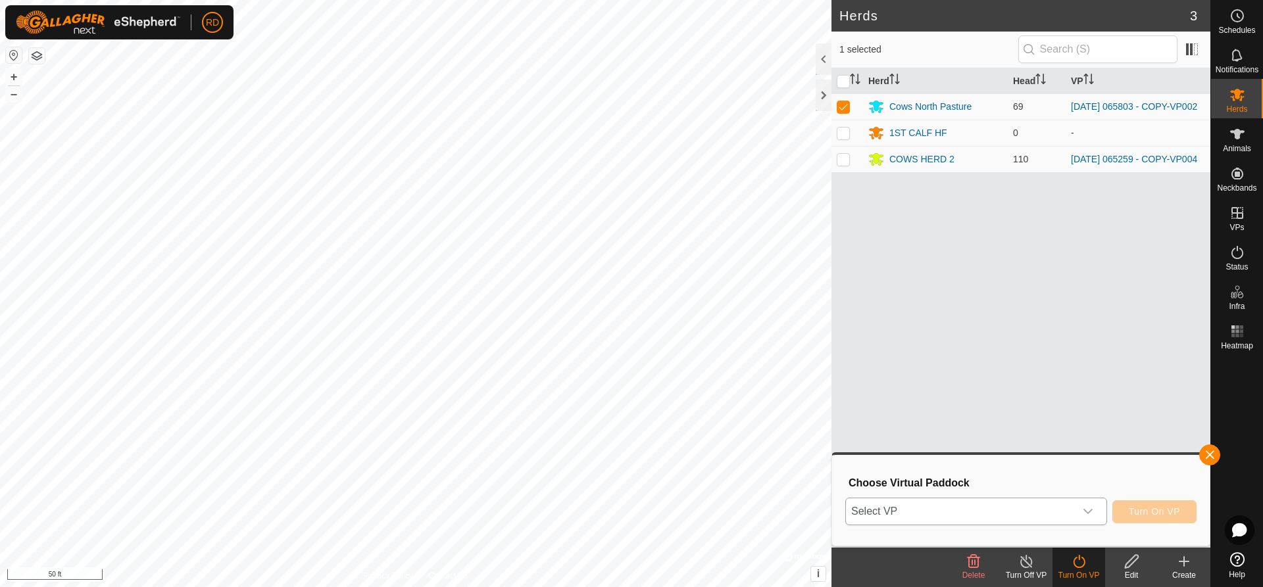
click at [1089, 511] on icon "dropdown trigger" at bounding box center [1088, 512] width 11 height 11
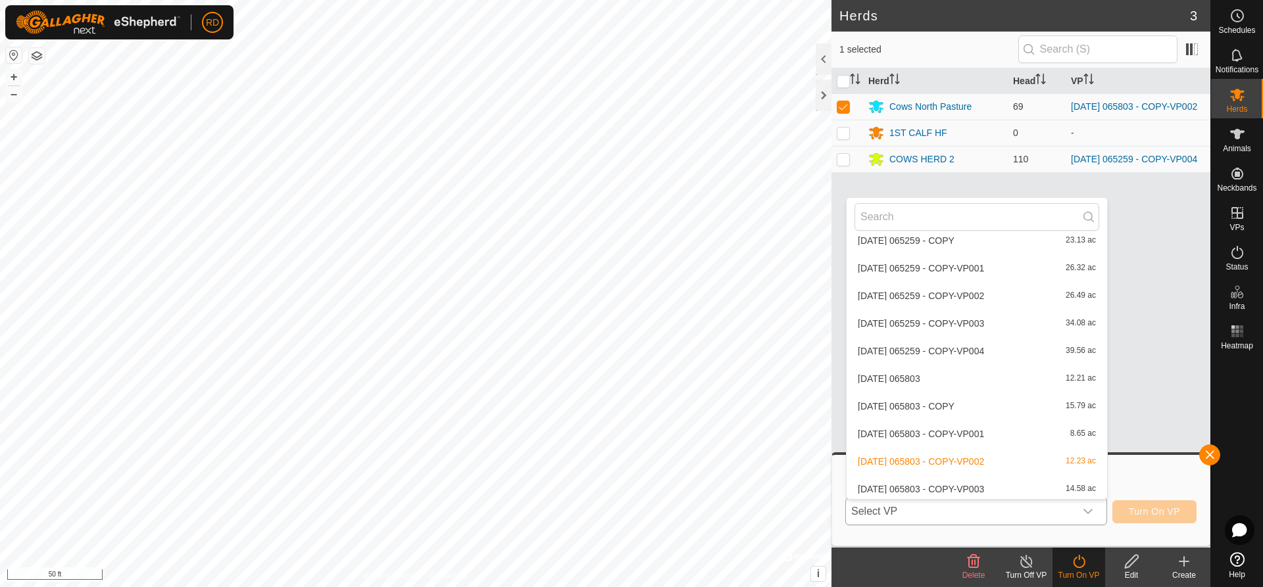
scroll to position [1085, 0]
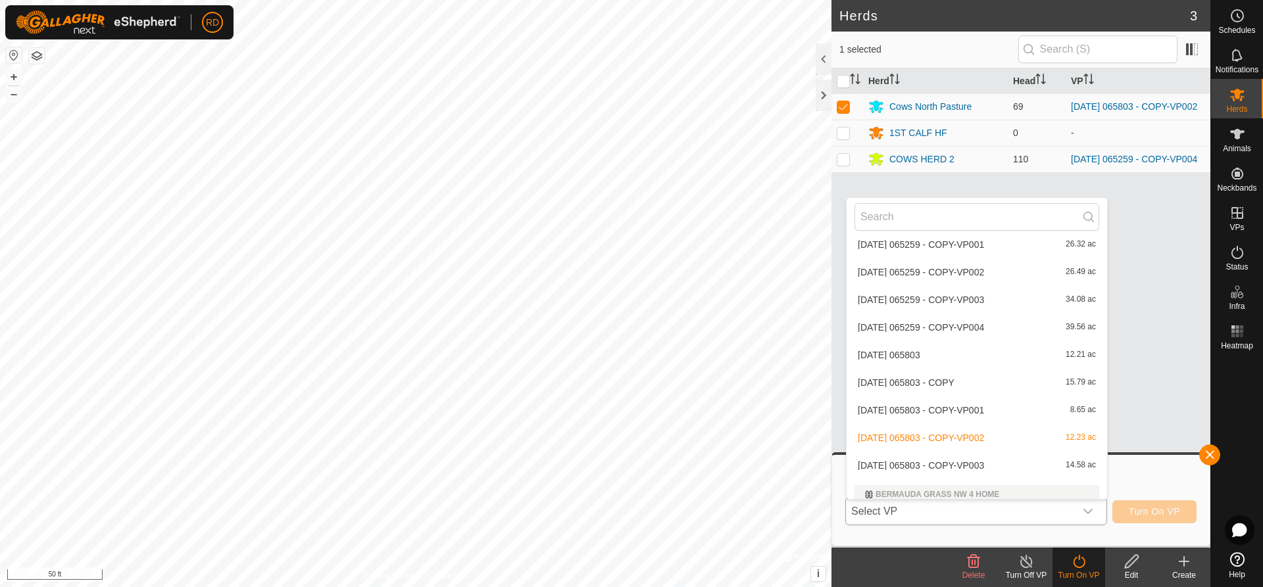
click at [953, 465] on li "[DATE] 065803 - COPY-VP003 14.58 ac" at bounding box center [977, 466] width 260 height 26
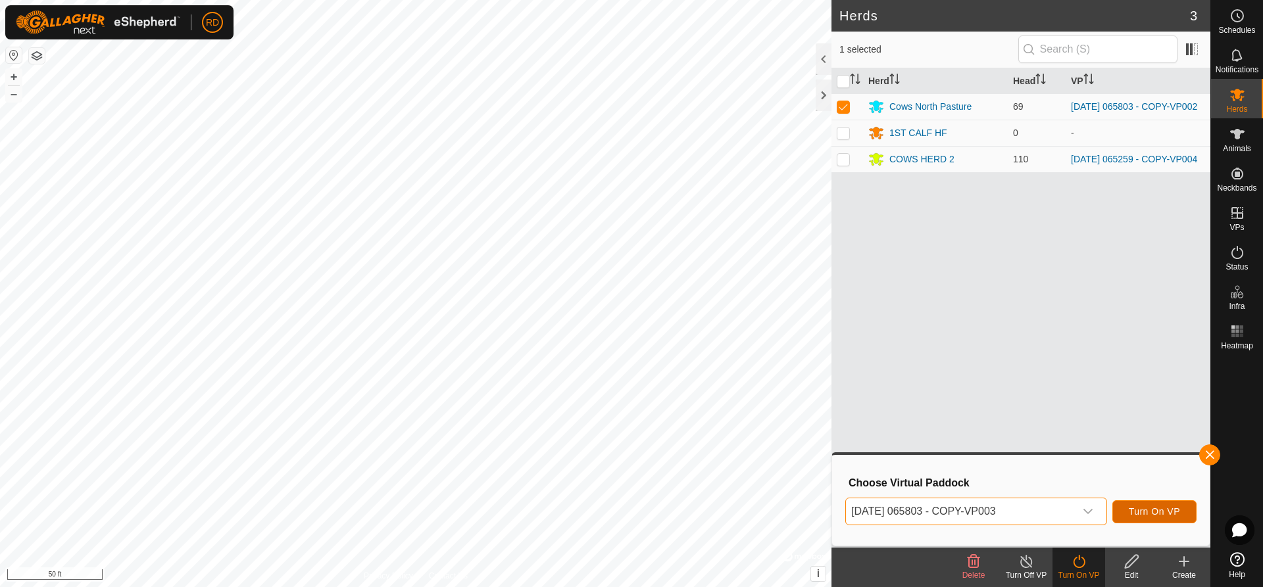
click at [1162, 508] on span "Turn On VP" at bounding box center [1154, 512] width 51 height 11
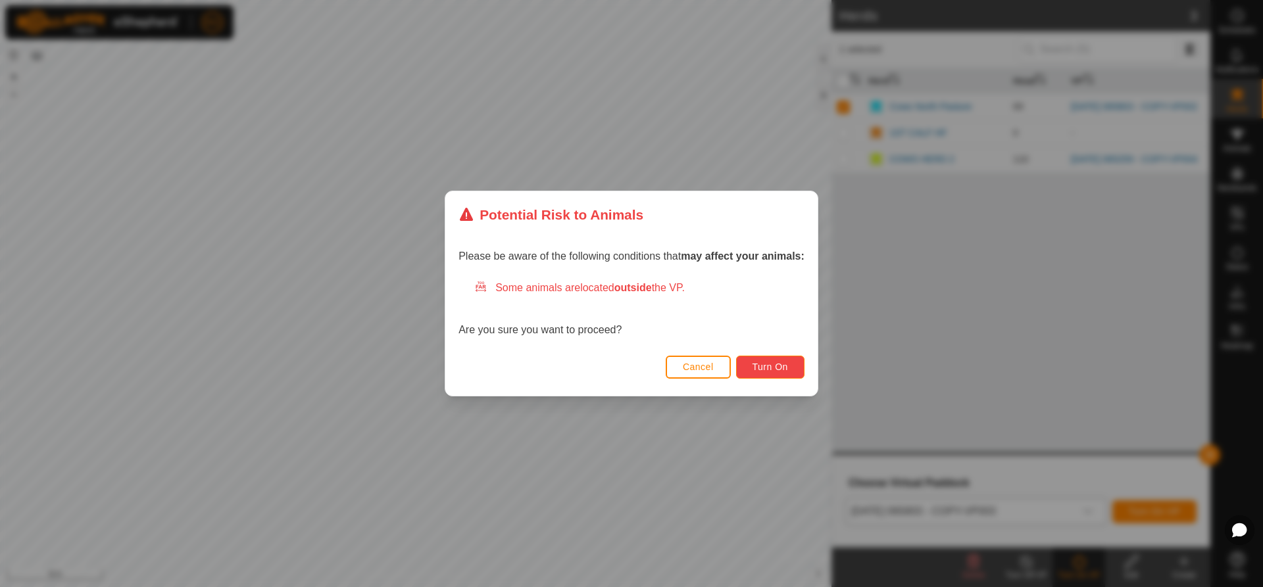
click at [770, 370] on span "Turn On" at bounding box center [771, 367] width 36 height 11
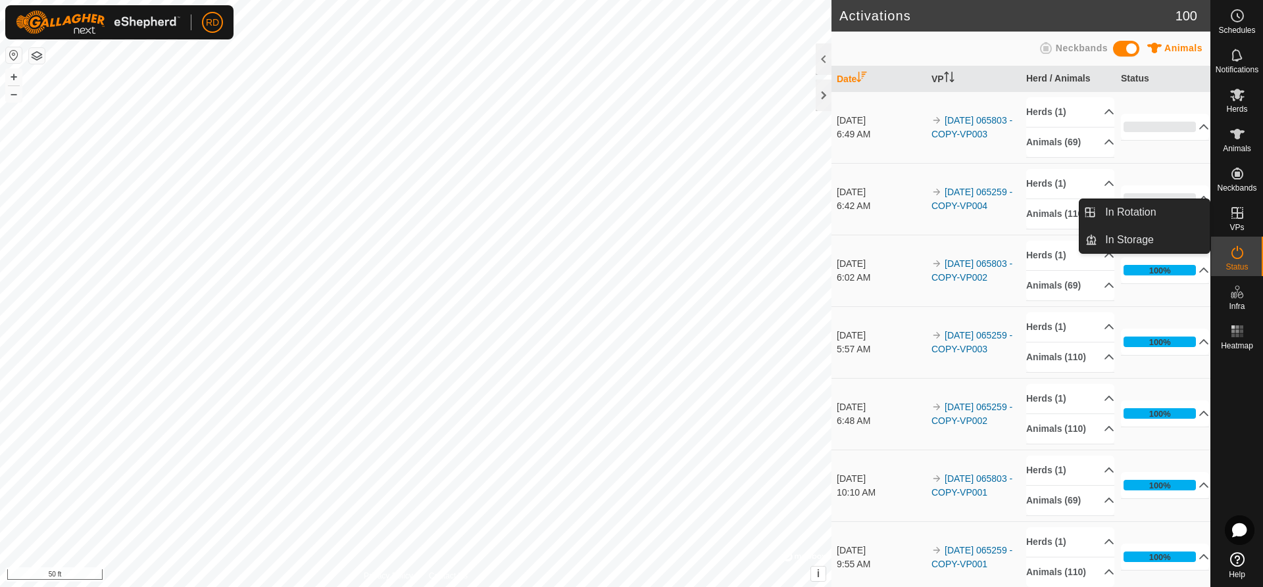
click at [1241, 220] on icon at bounding box center [1237, 213] width 16 height 16
click at [1170, 212] on link "In Rotation" at bounding box center [1153, 212] width 112 height 26
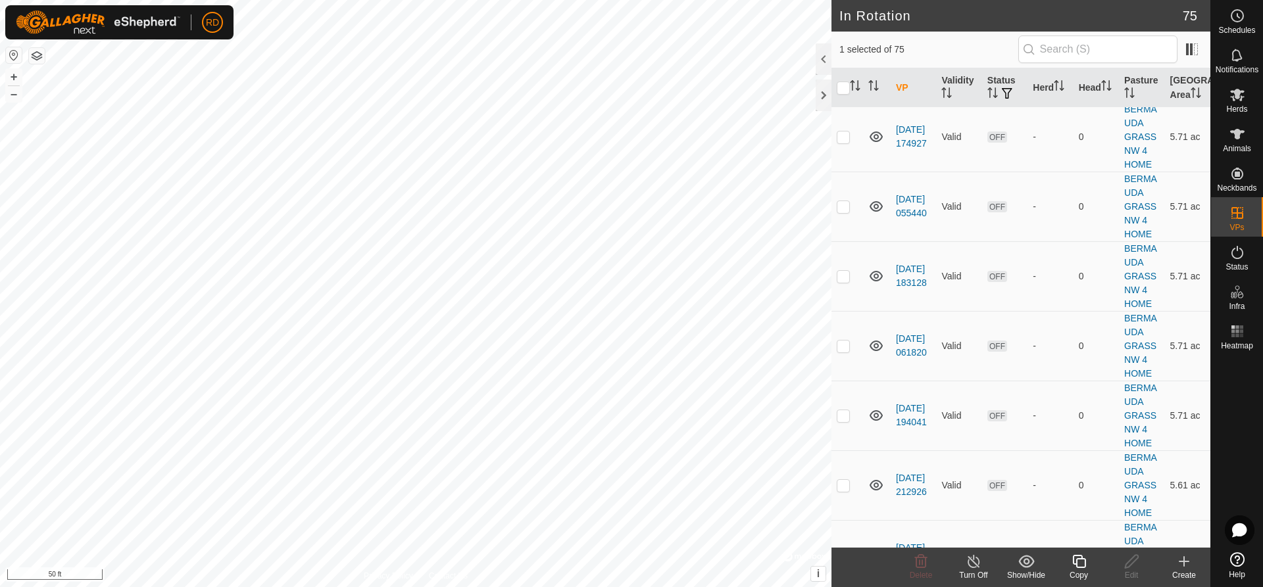
scroll to position [1979, 0]
checkbox input "false"
